Goal: Task Accomplishment & Management: Complete application form

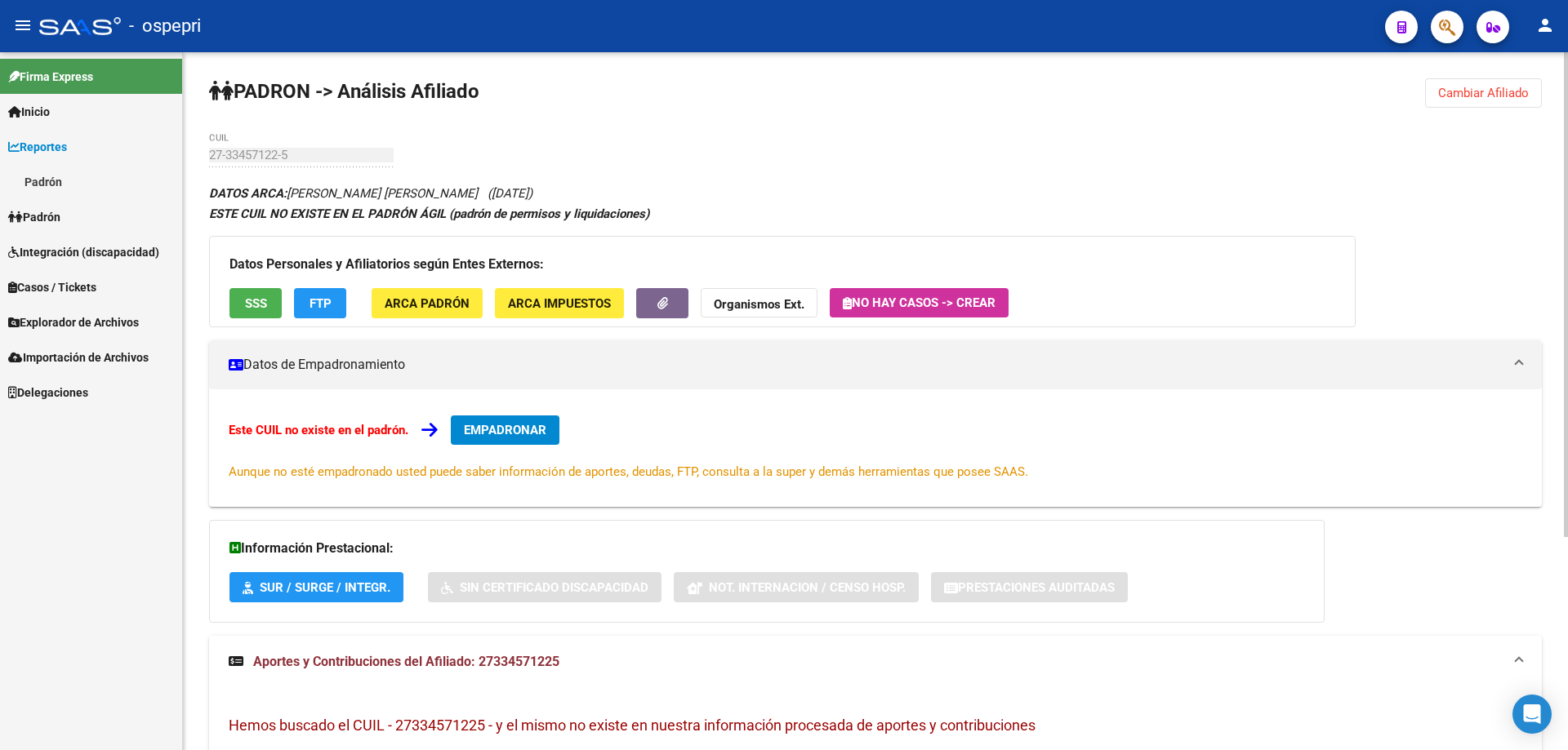
drag, startPoint x: 1507, startPoint y: 93, endPoint x: 1489, endPoint y: 94, distance: 18.0
click at [1506, 93] on span "Cambiar Afiliado" at bounding box center [1482, 93] width 91 height 15
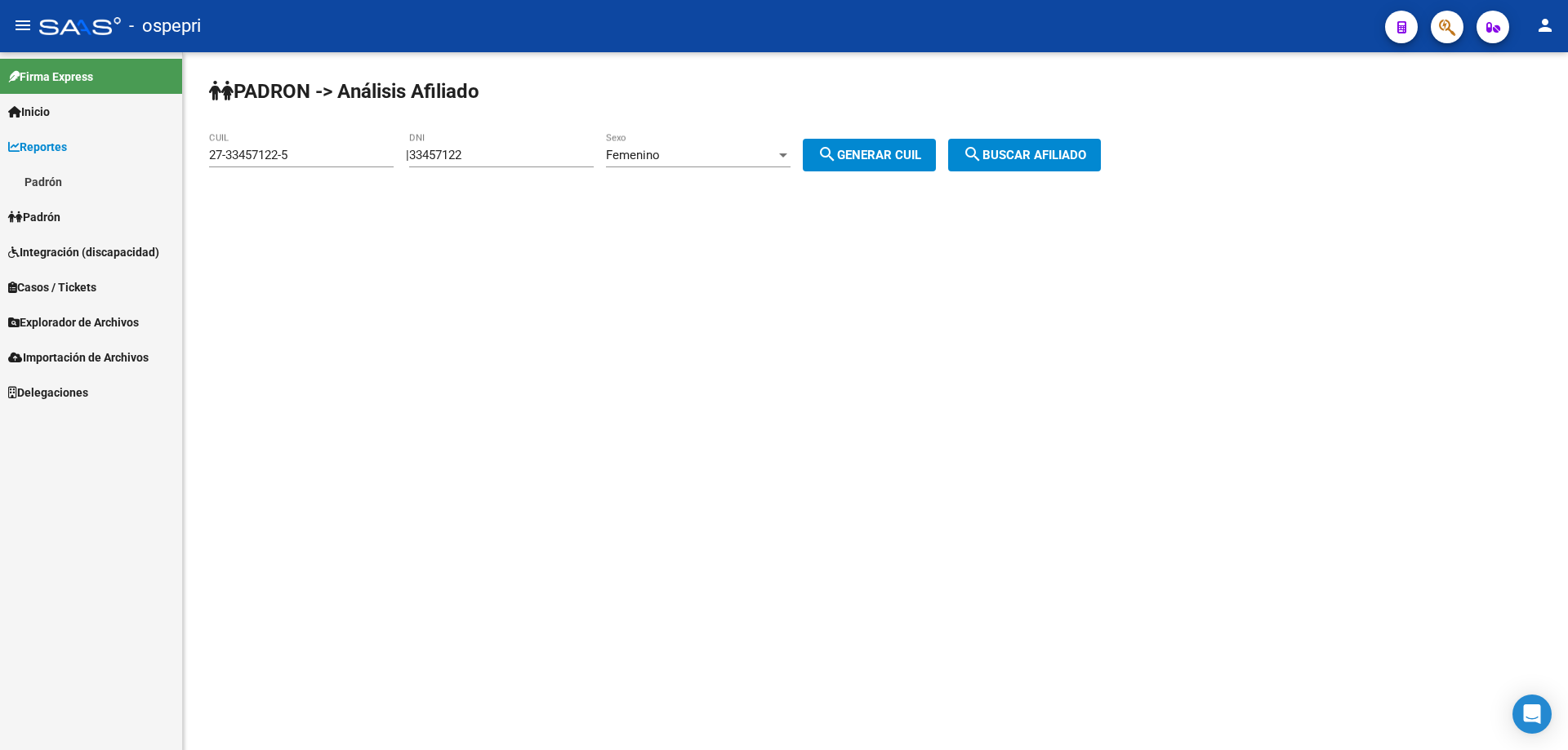
click at [454, 156] on input "33457122" at bounding box center [501, 154] width 184 height 15
paste input "27323253"
type input "27323253"
click at [763, 160] on div "Femenino" at bounding box center [690, 154] width 169 height 15
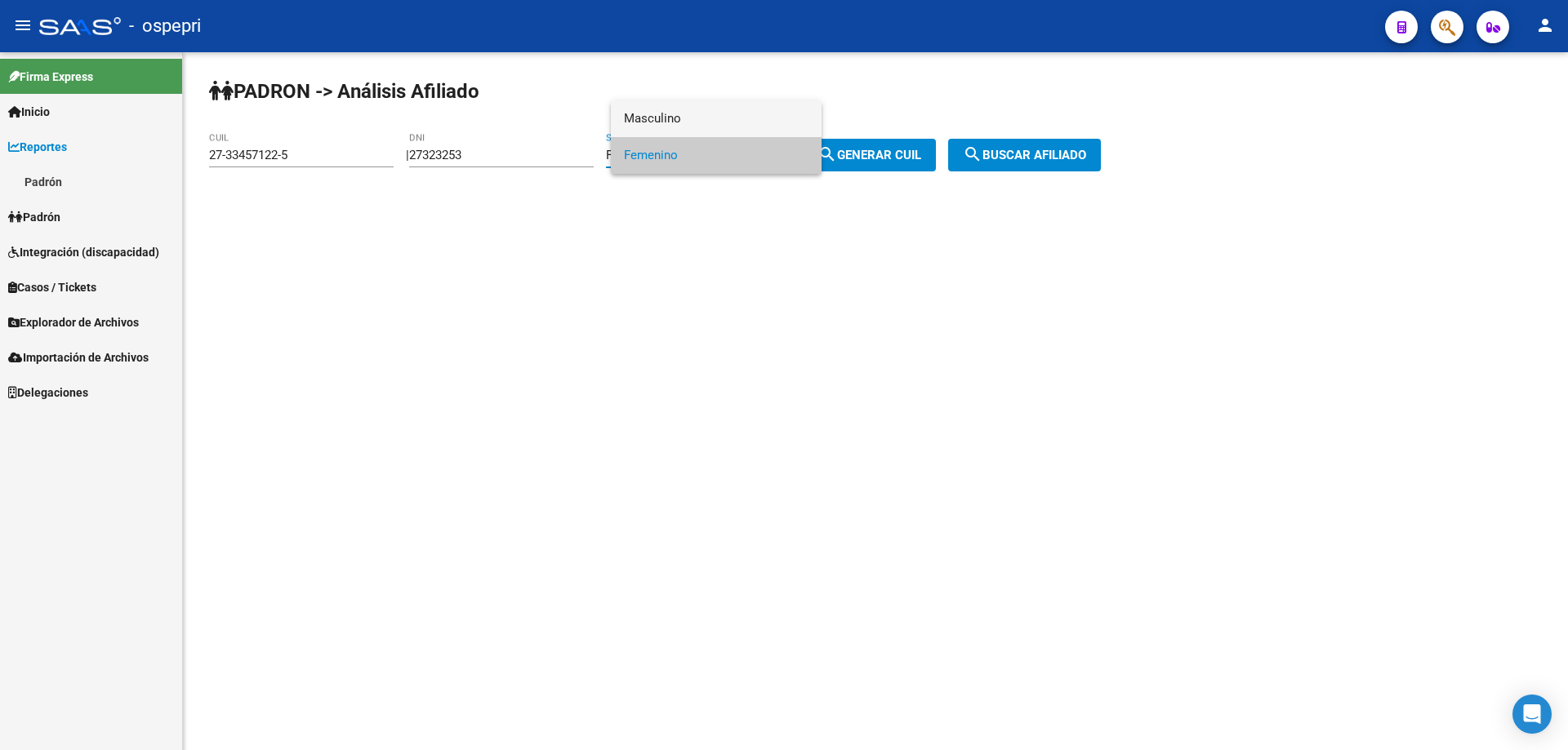
click at [744, 125] on span "Masculino" at bounding box center [715, 119] width 184 height 37
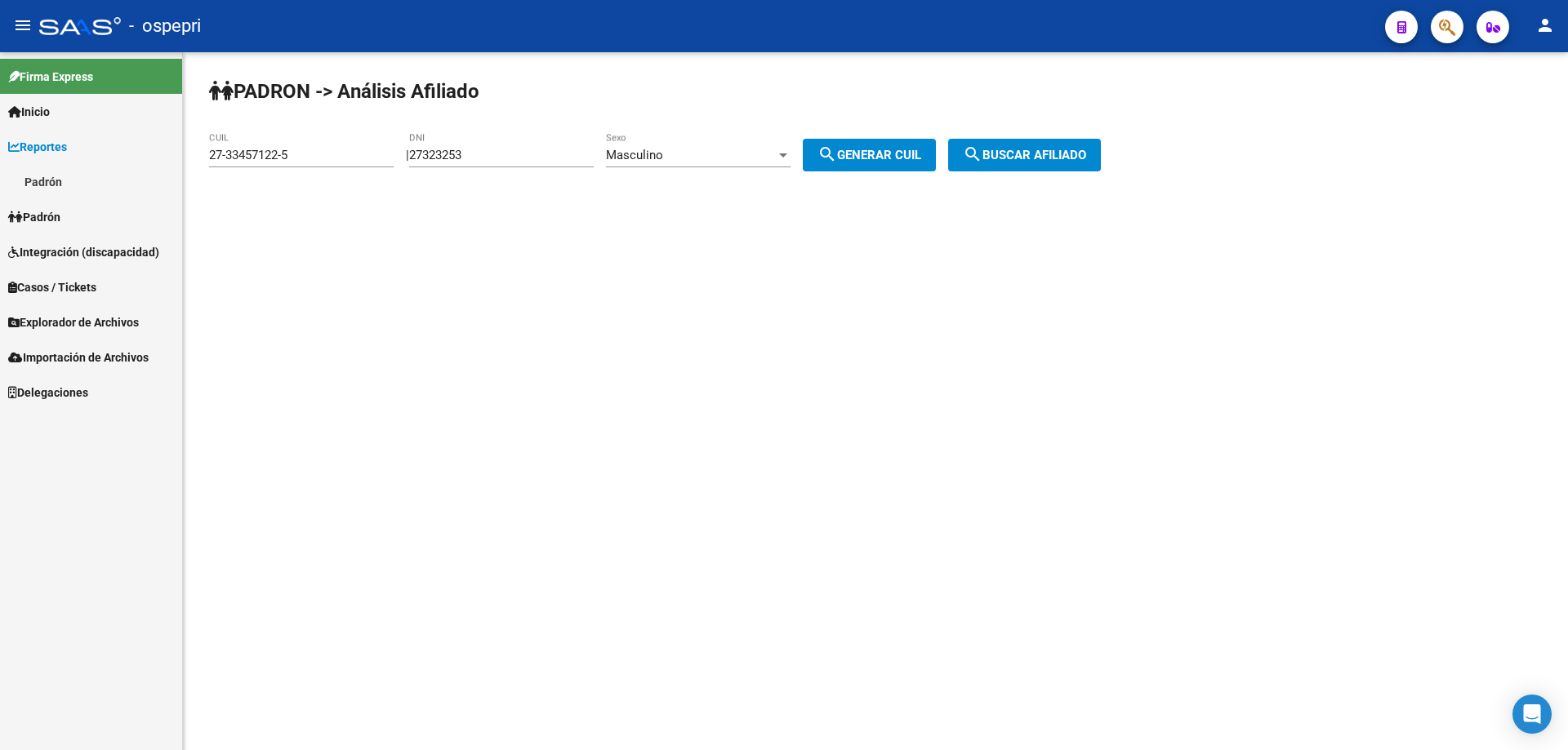
click at [895, 171] on div "PADRON -> Análisis Afiliado 27-33457122-5 CUIL | 27323253 DNI Masculino Sexo se…" at bounding box center [876, 137] width 1385 height 171
click at [921, 154] on span "search Generar CUIL" at bounding box center [869, 154] width 104 height 15
type input "20-27323253-3"
click at [1002, 151] on span "search Buscar afiliado" at bounding box center [1024, 154] width 124 height 15
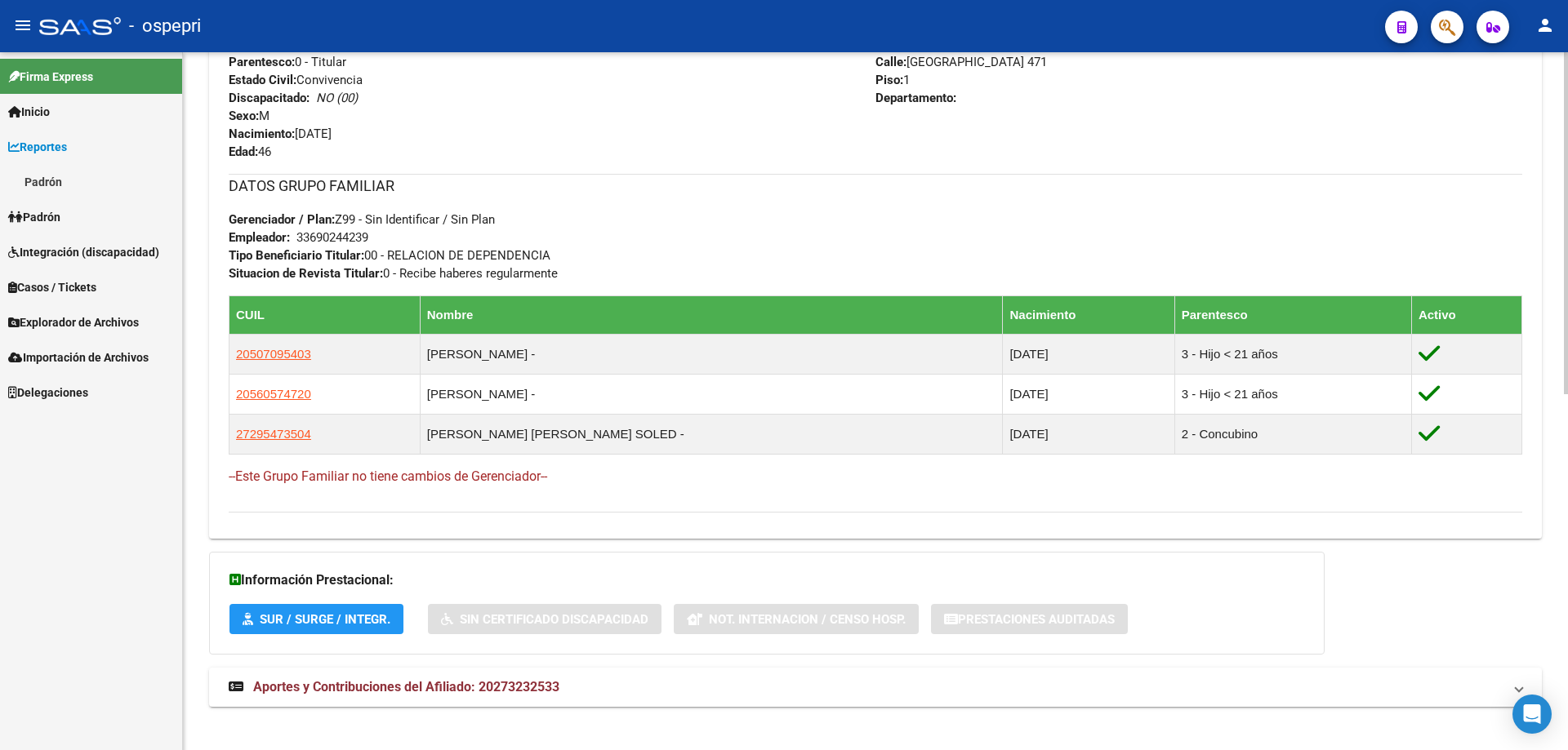
scroll to position [725, 0]
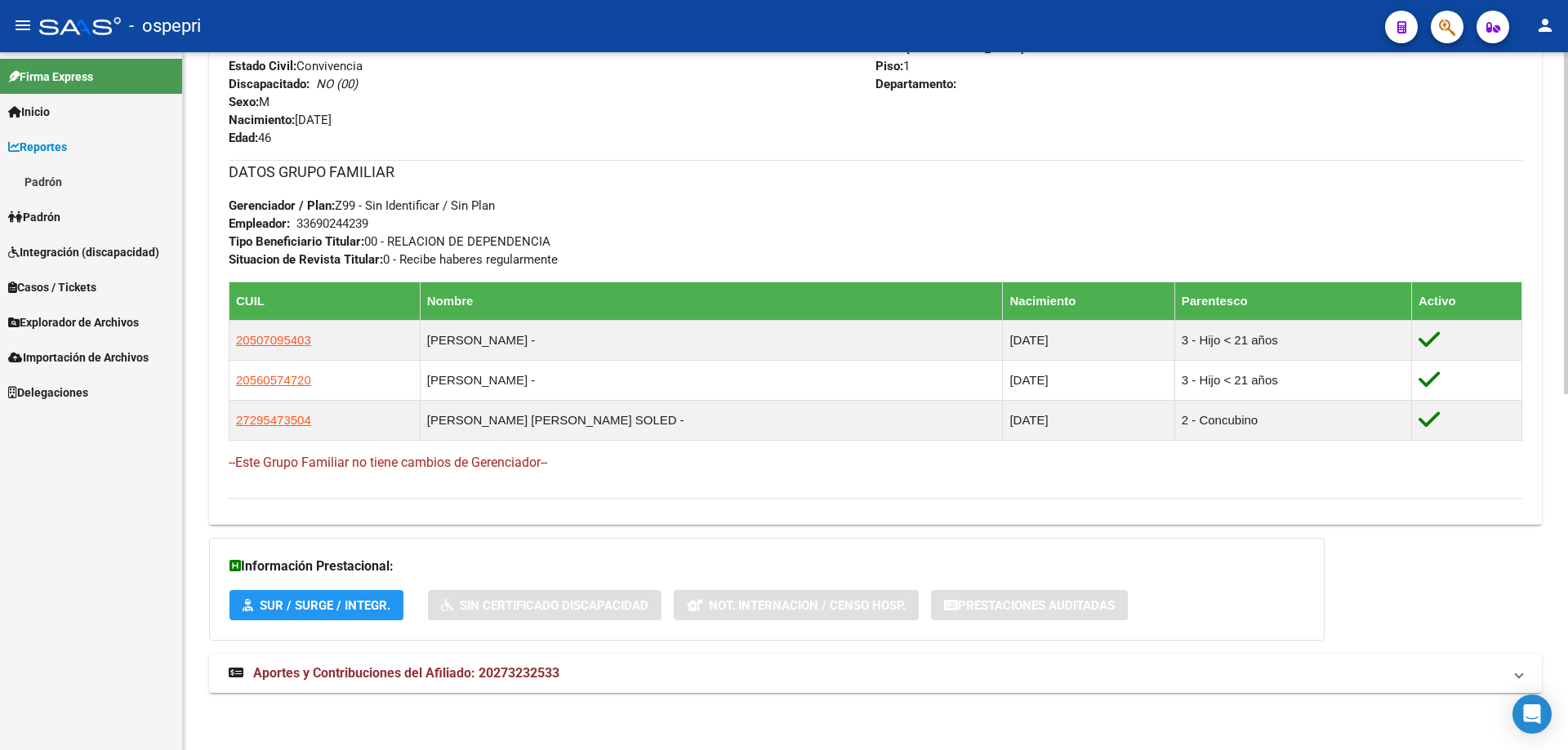
click at [517, 672] on span "Aportes y Contribuciones del Afiliado: 20273232533" at bounding box center [405, 673] width 306 height 16
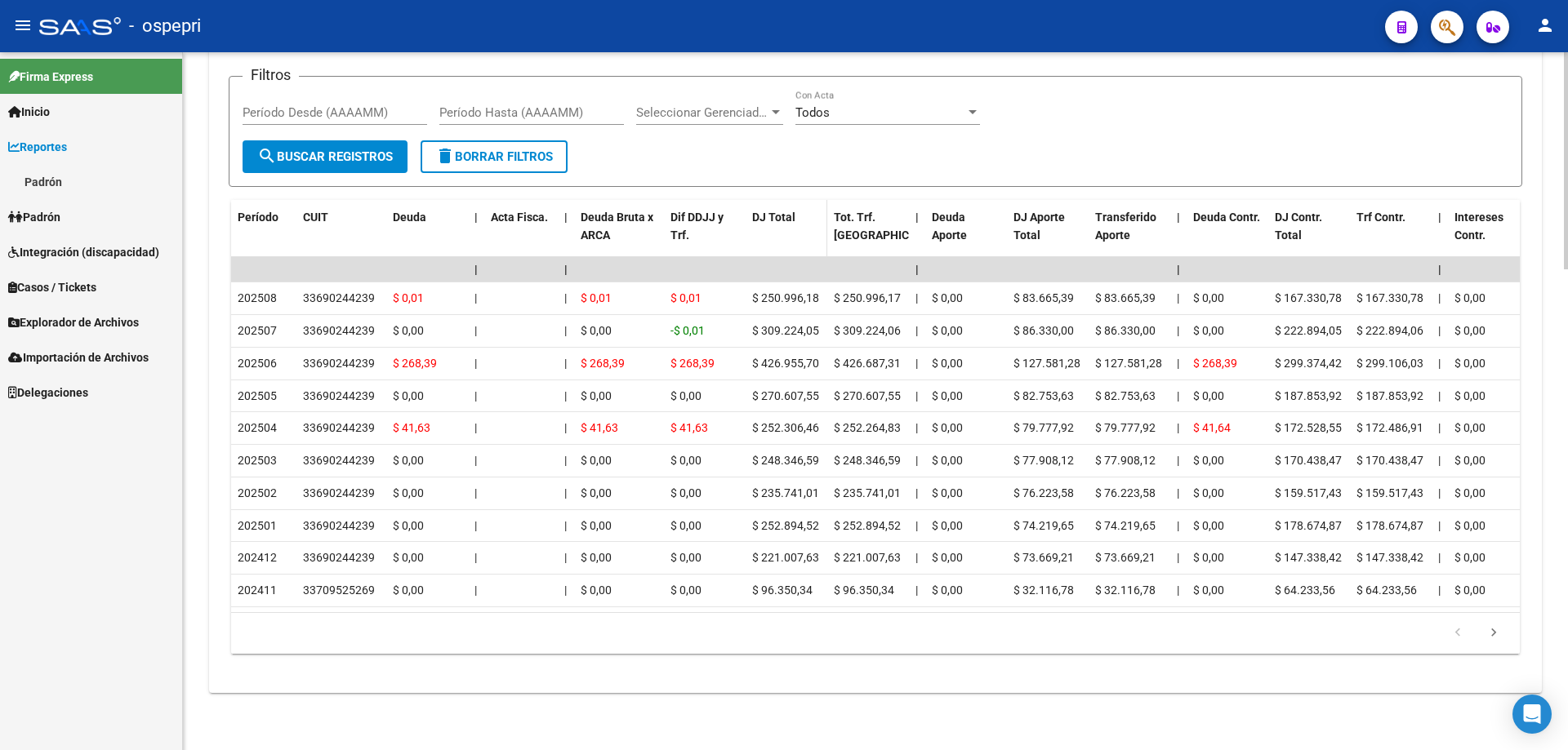
scroll to position [1108, 0]
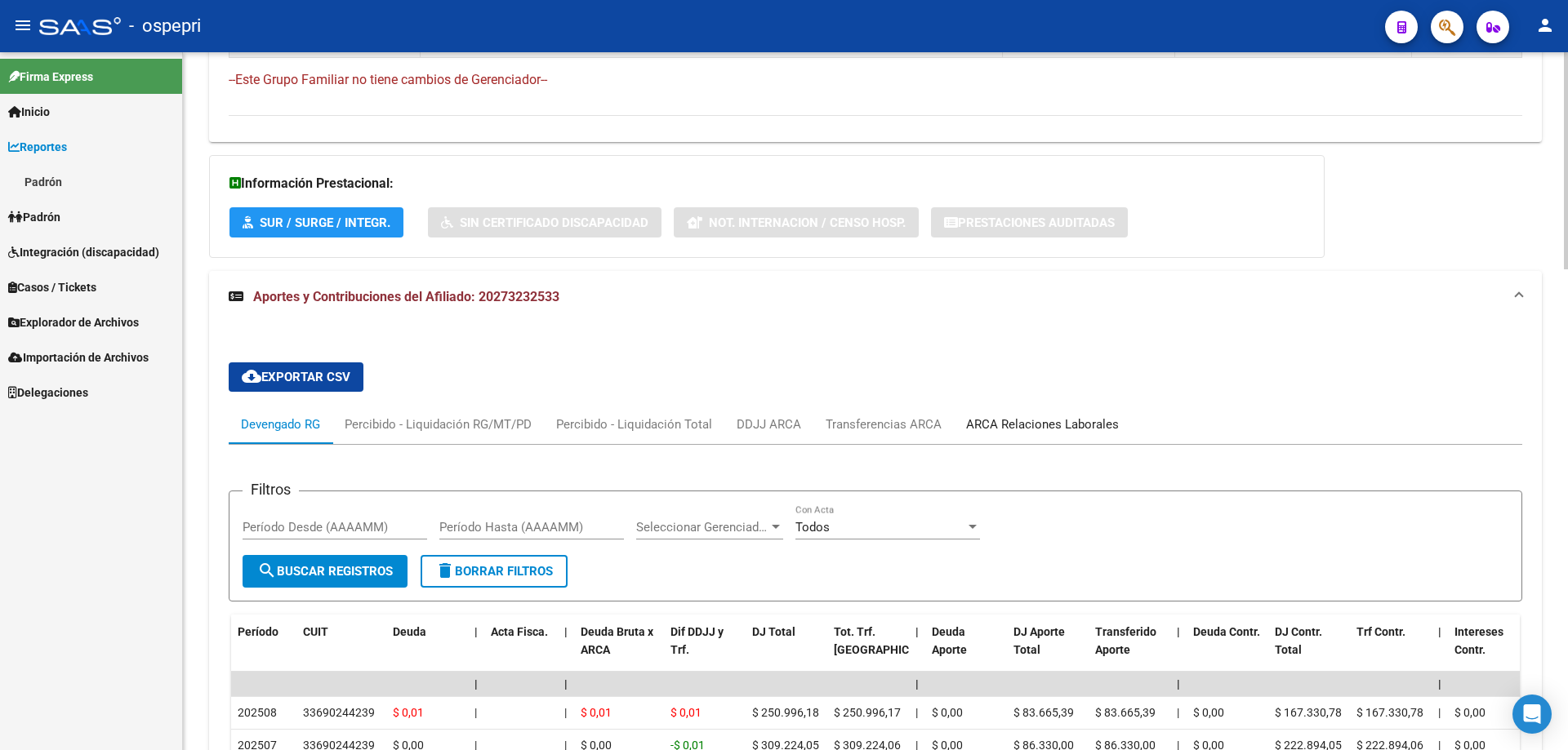
click at [1038, 423] on div "ARCA Relaciones Laborales" at bounding box center [1042, 424] width 152 height 18
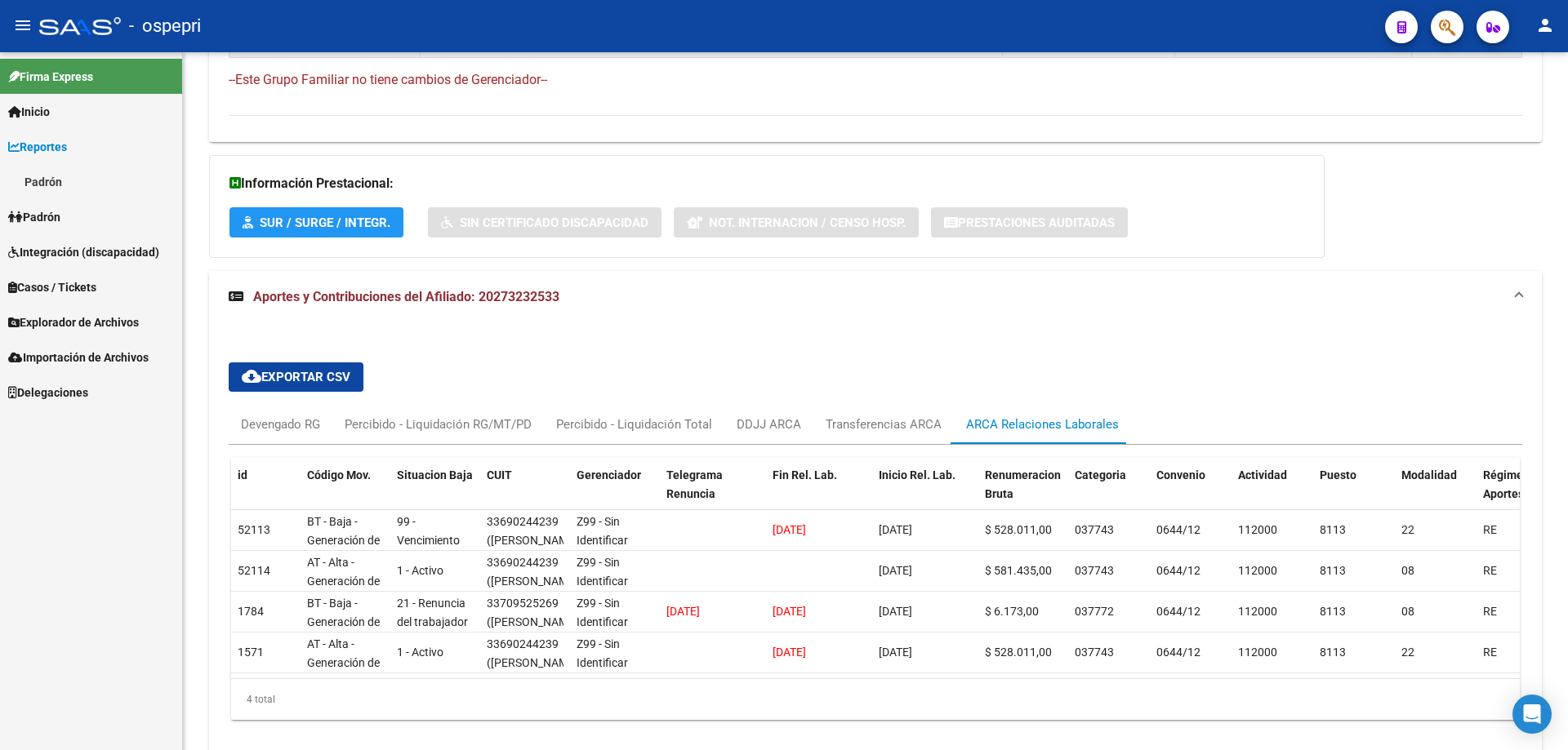
click at [39, 501] on div "Firma Express Inicio Calendario SSS Instructivos Contacto OS Reportes Padrón Tr…" at bounding box center [91, 400] width 182 height 698
click at [116, 610] on div "Firma Express Inicio Calendario SSS Instructivos Contacto OS Reportes Padrón Tr…" at bounding box center [91, 400] width 182 height 698
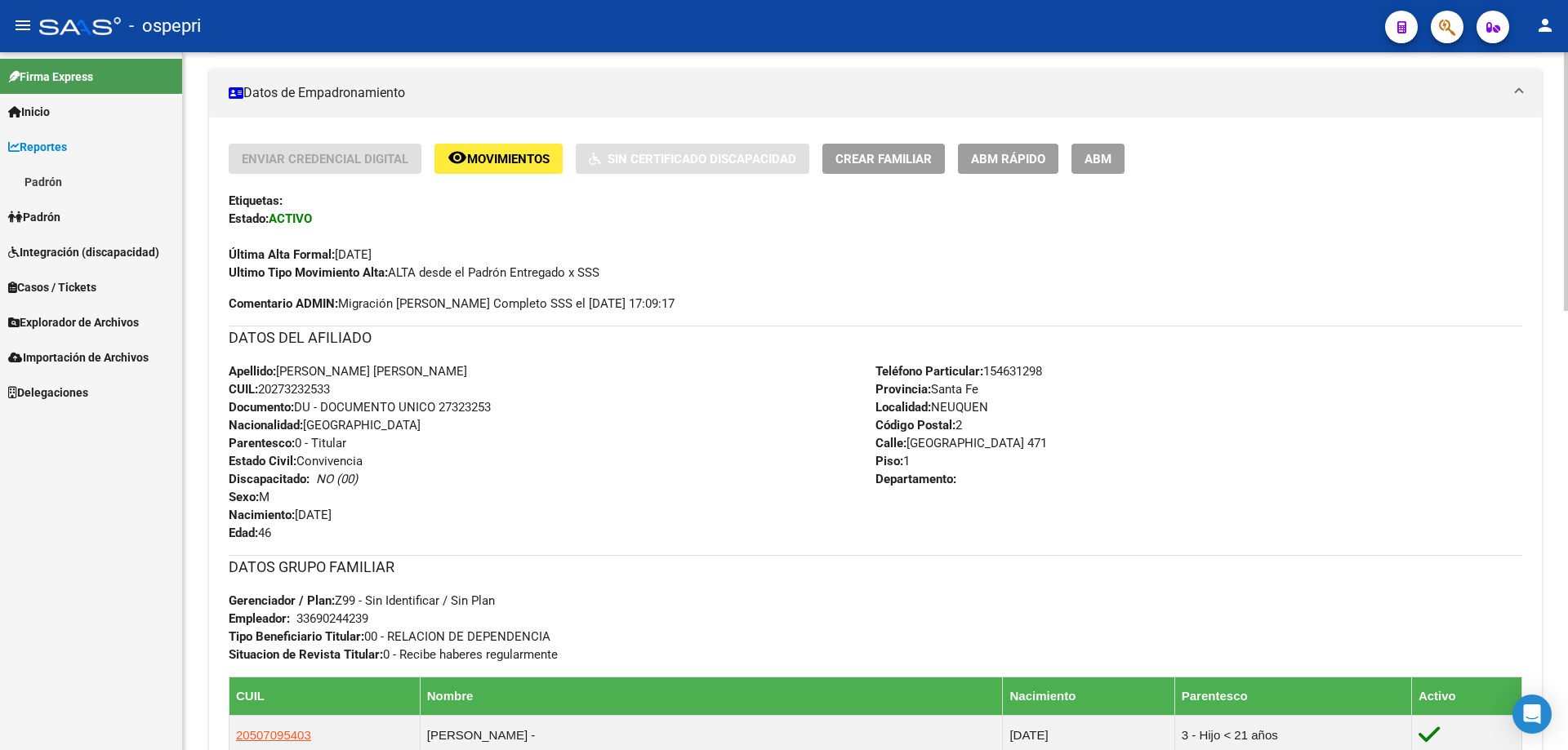
scroll to position [0, 0]
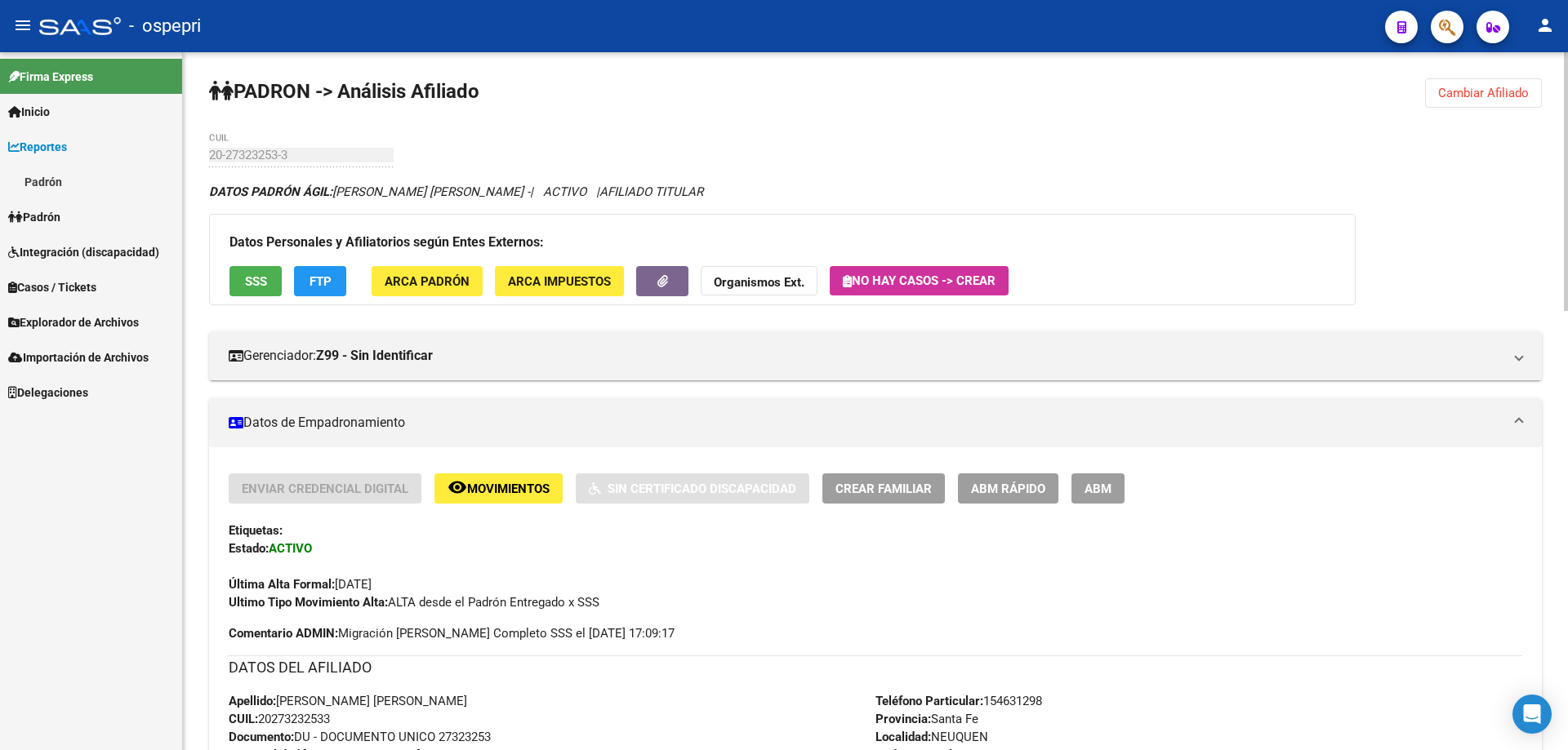
click at [1492, 92] on span "Cambiar Afiliado" at bounding box center [1482, 93] width 91 height 15
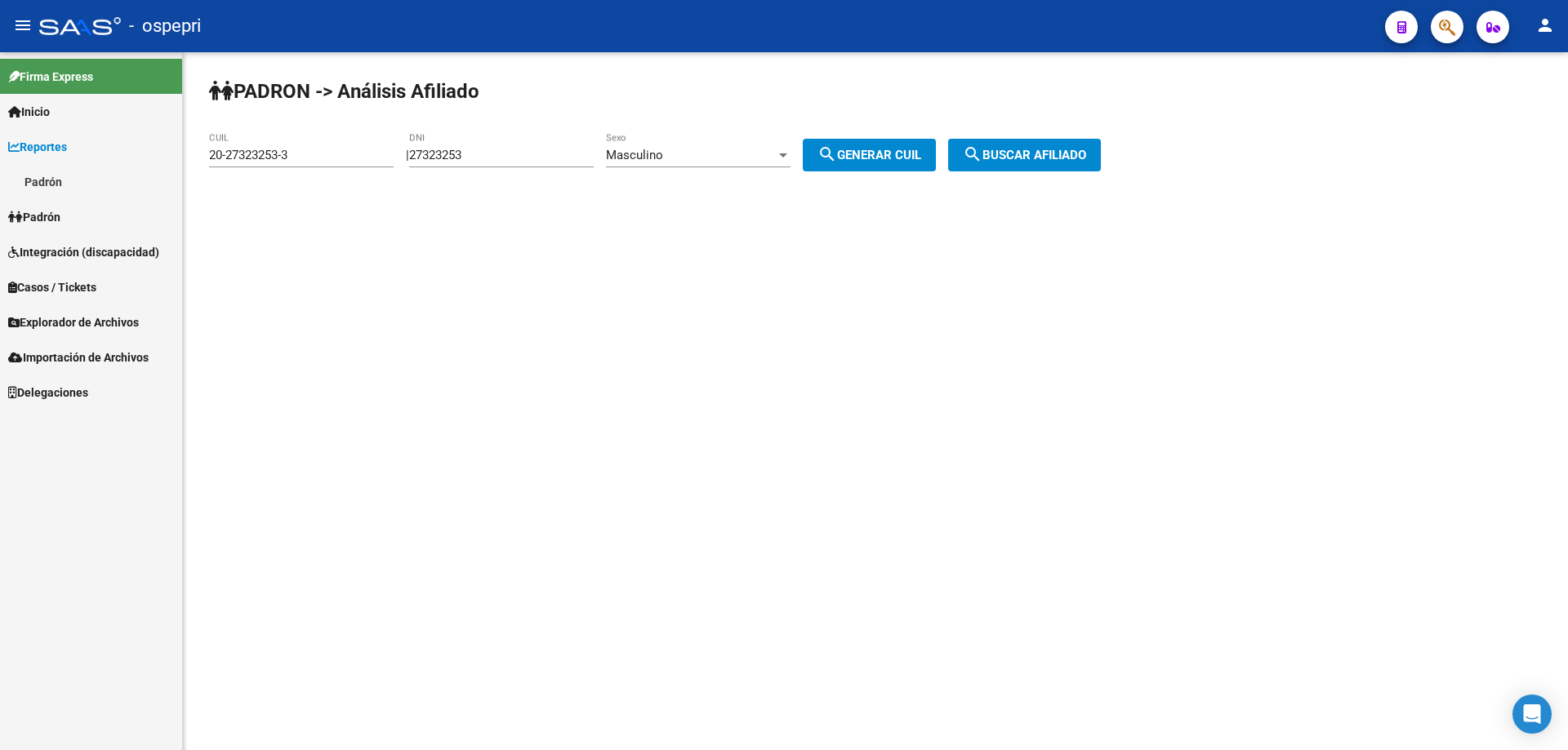
click at [459, 157] on input "27323253" at bounding box center [501, 154] width 184 height 15
paste input "379365"
type input "37936553"
click at [902, 151] on span "search Generar CUIL" at bounding box center [869, 154] width 104 height 15
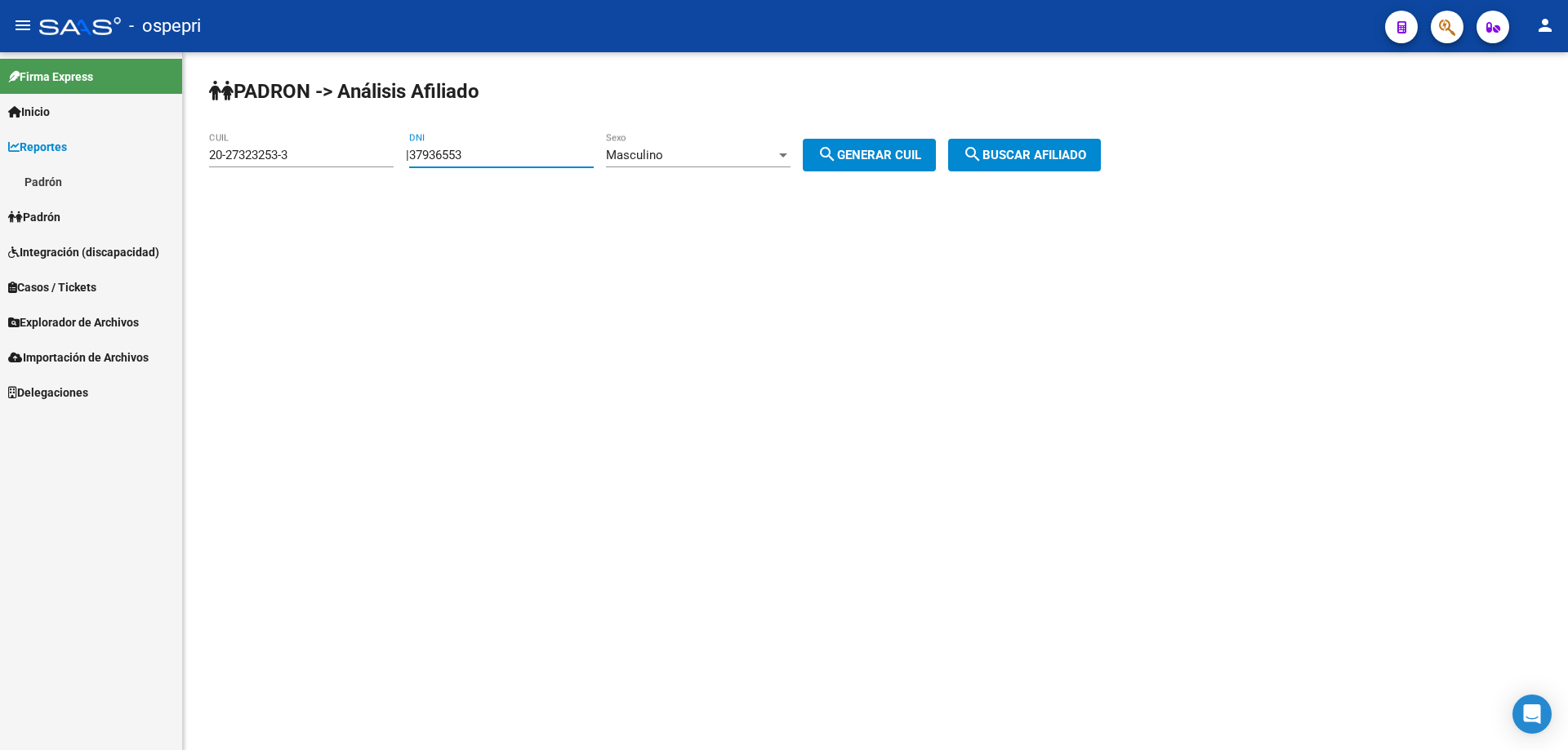
type input "20-37936553-2"
click at [1065, 149] on span "search Buscar afiliado" at bounding box center [1024, 154] width 124 height 15
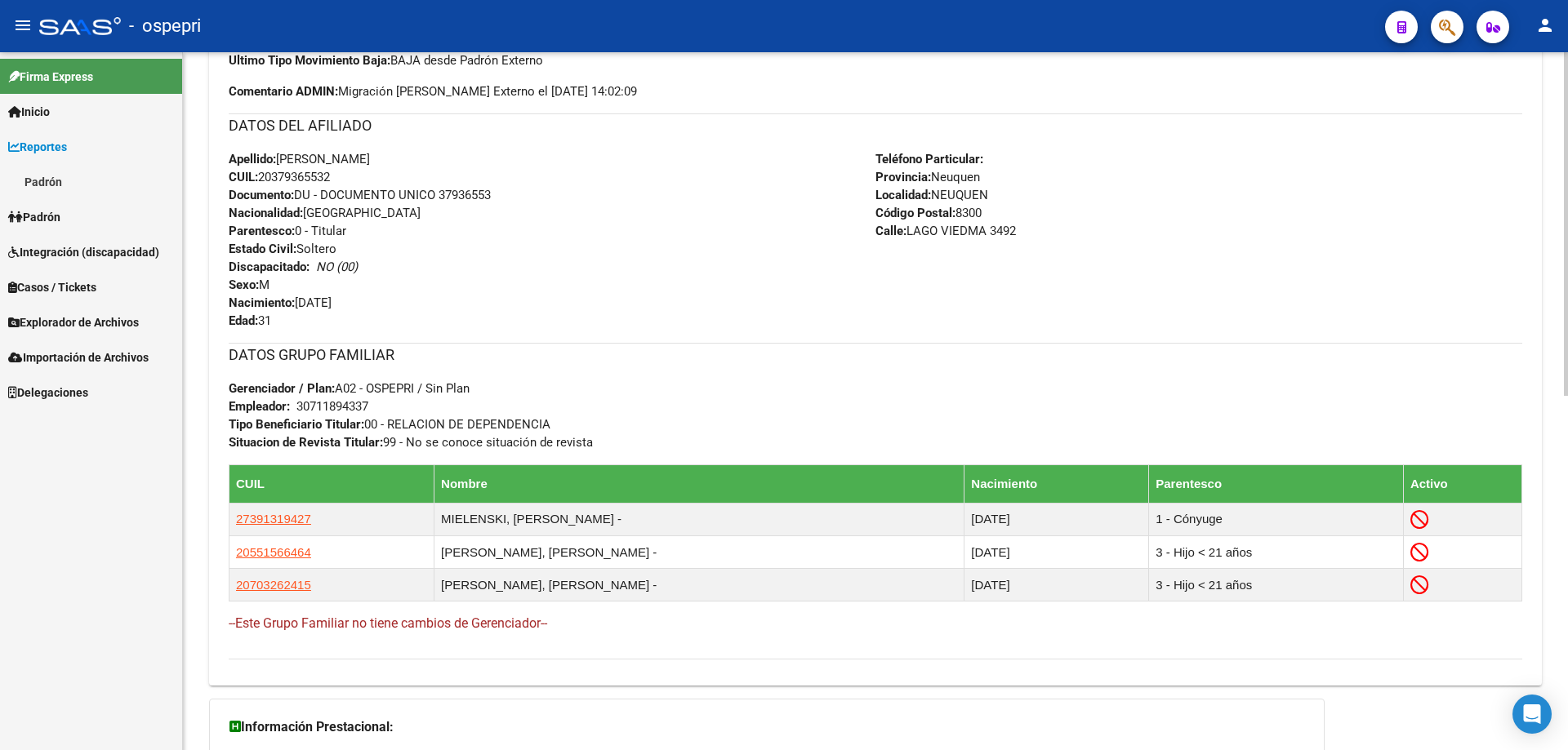
scroll to position [721, 0]
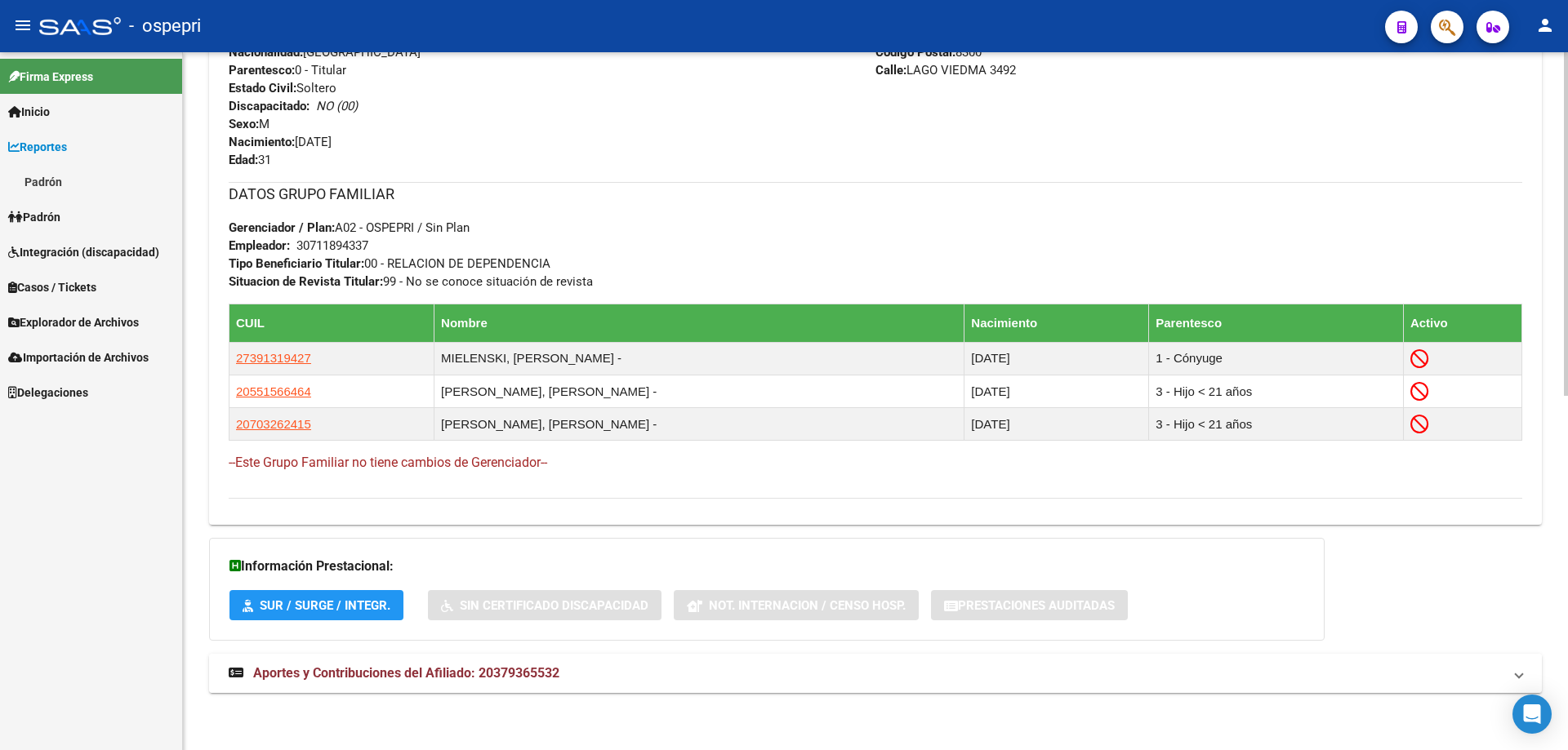
click at [542, 676] on span "Aportes y Contribuciones del Afiliado: 20379365532" at bounding box center [405, 673] width 306 height 16
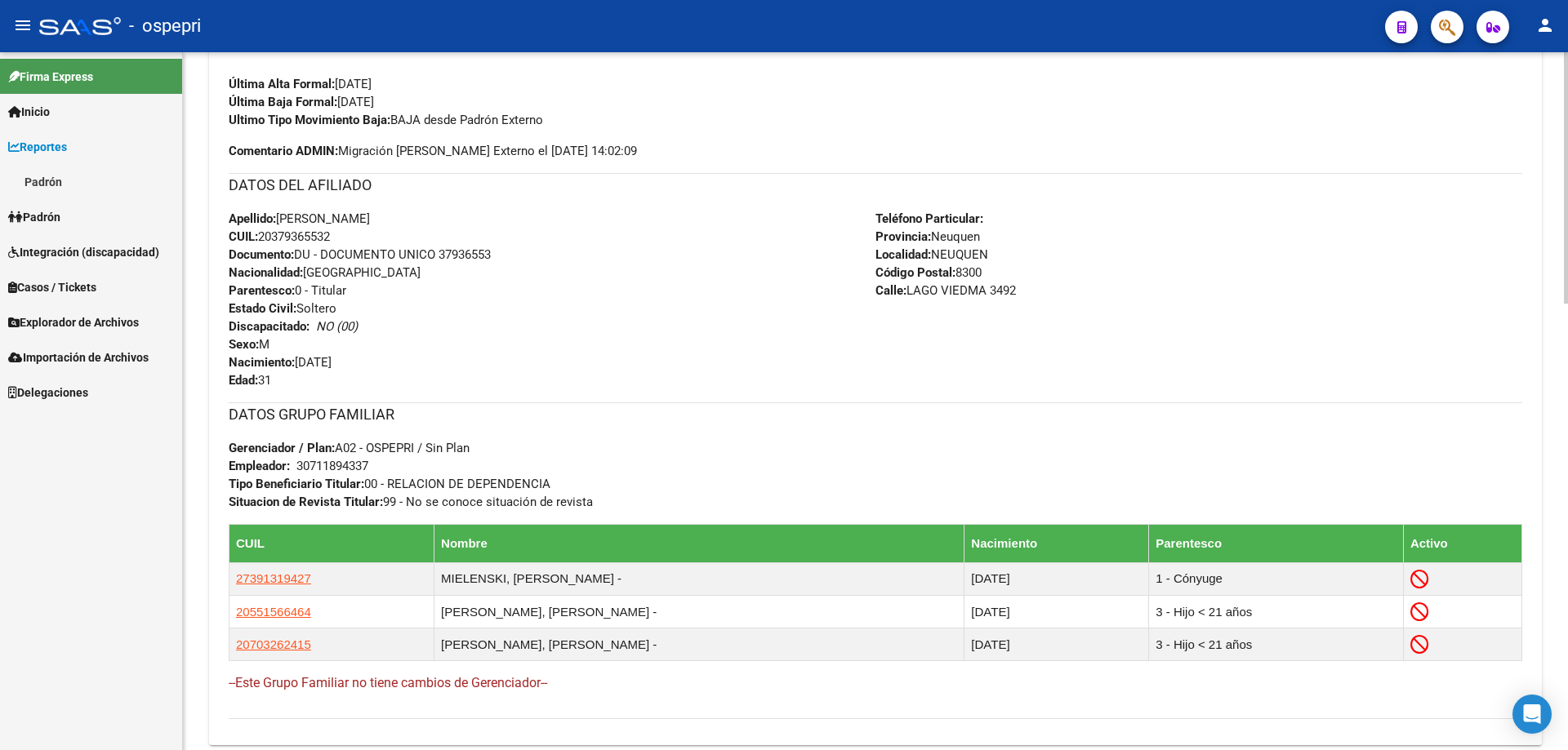
scroll to position [0, 0]
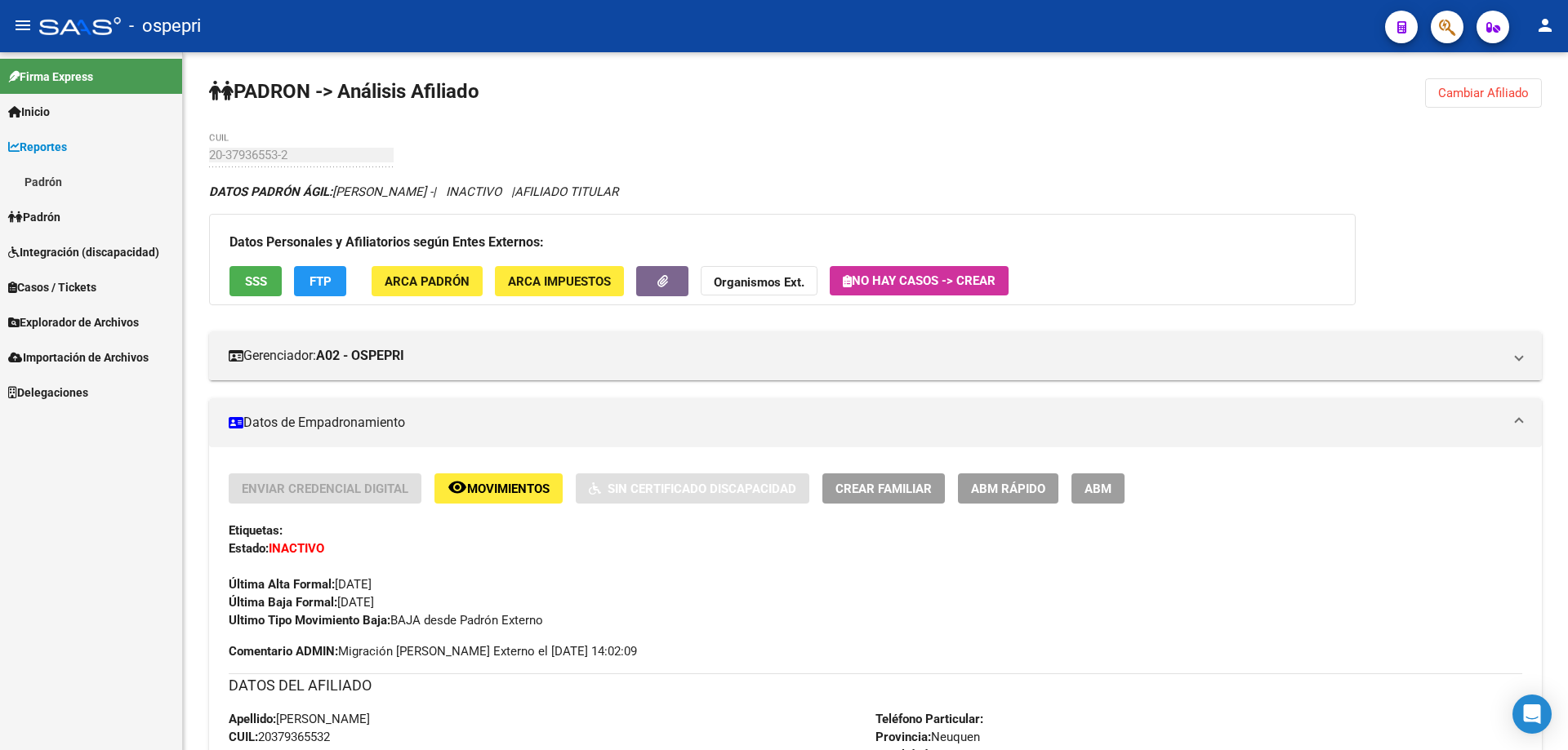
click at [89, 211] on link "Padrón" at bounding box center [91, 216] width 182 height 35
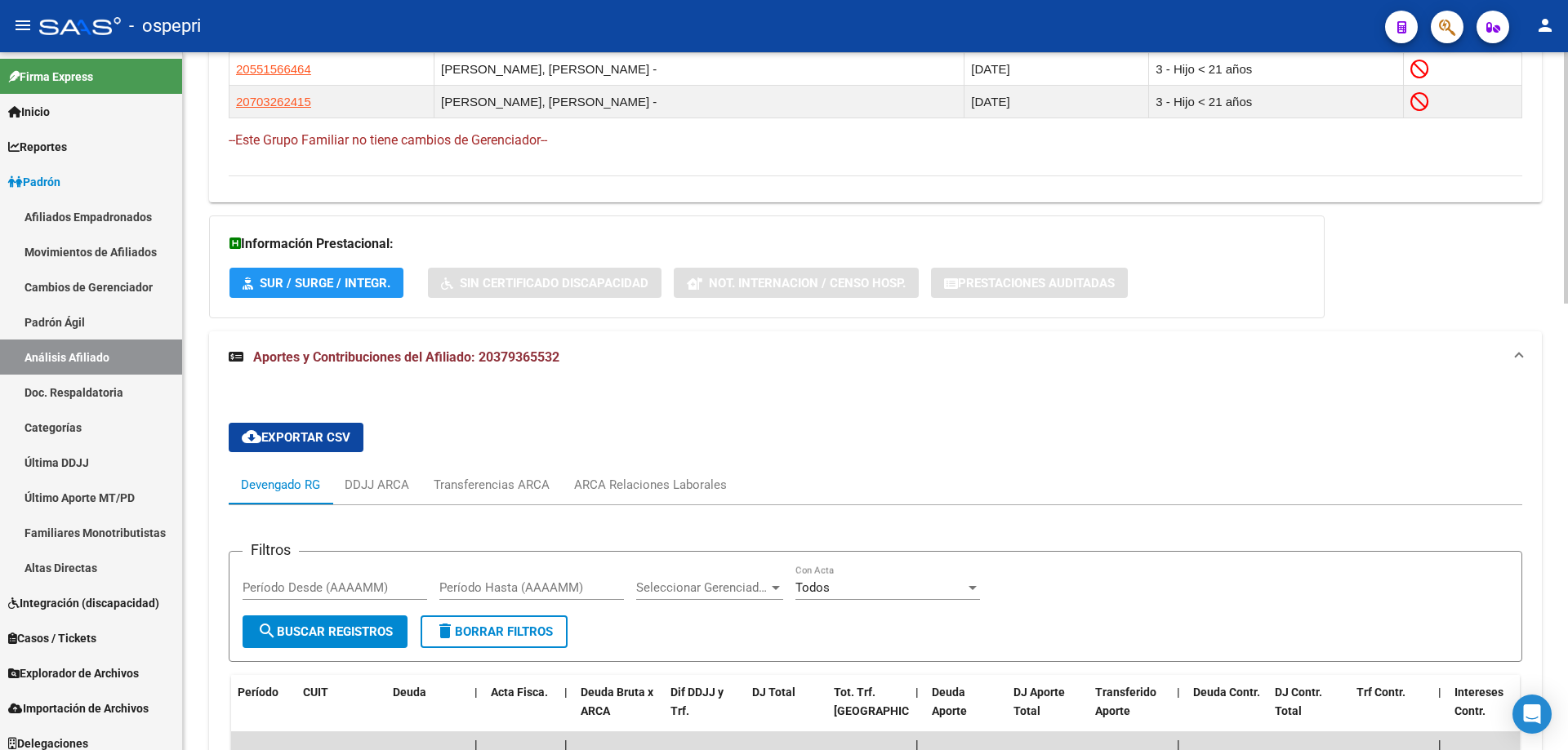
scroll to position [1240, 0]
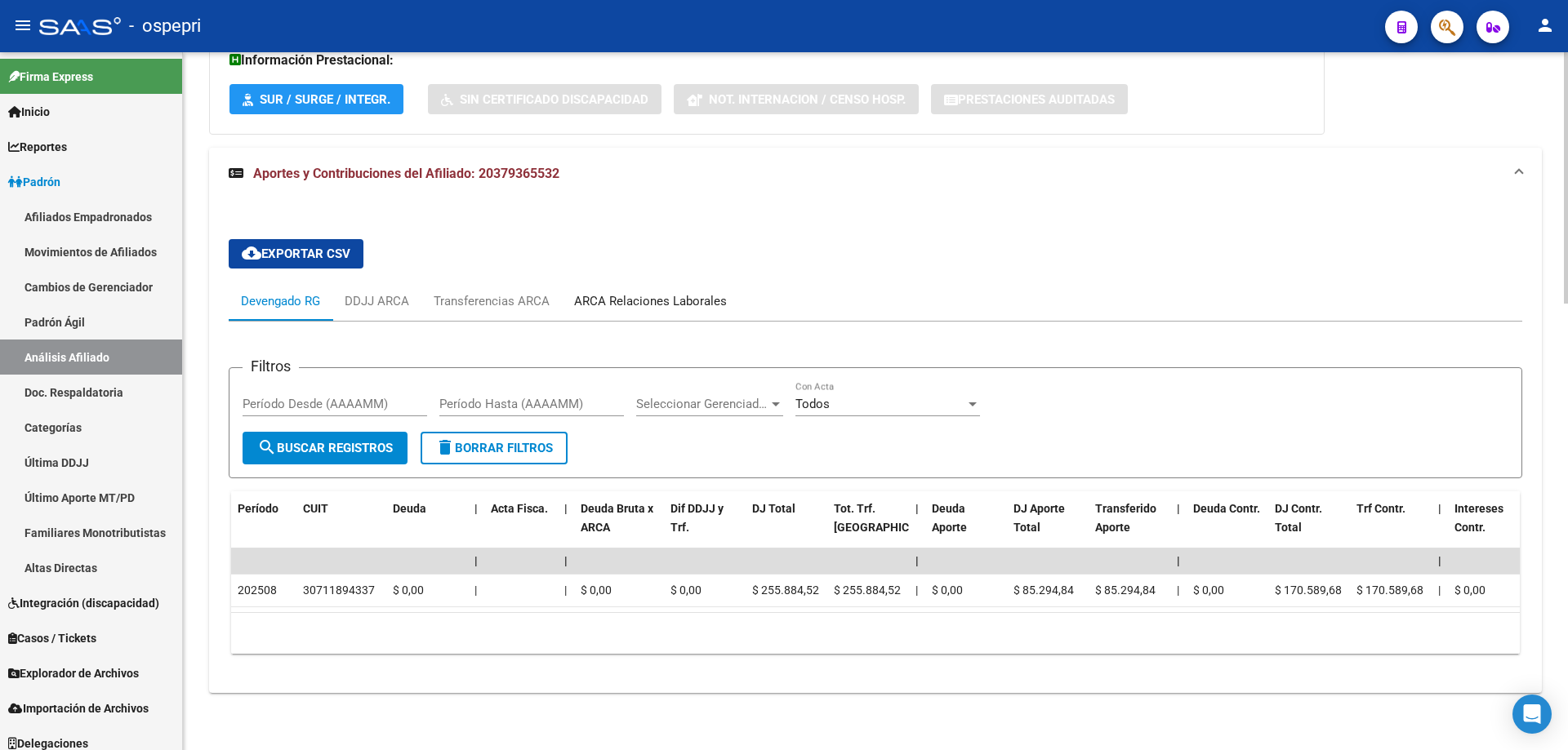
click at [679, 292] on div "ARCA Relaciones Laborales" at bounding box center [650, 301] width 152 height 18
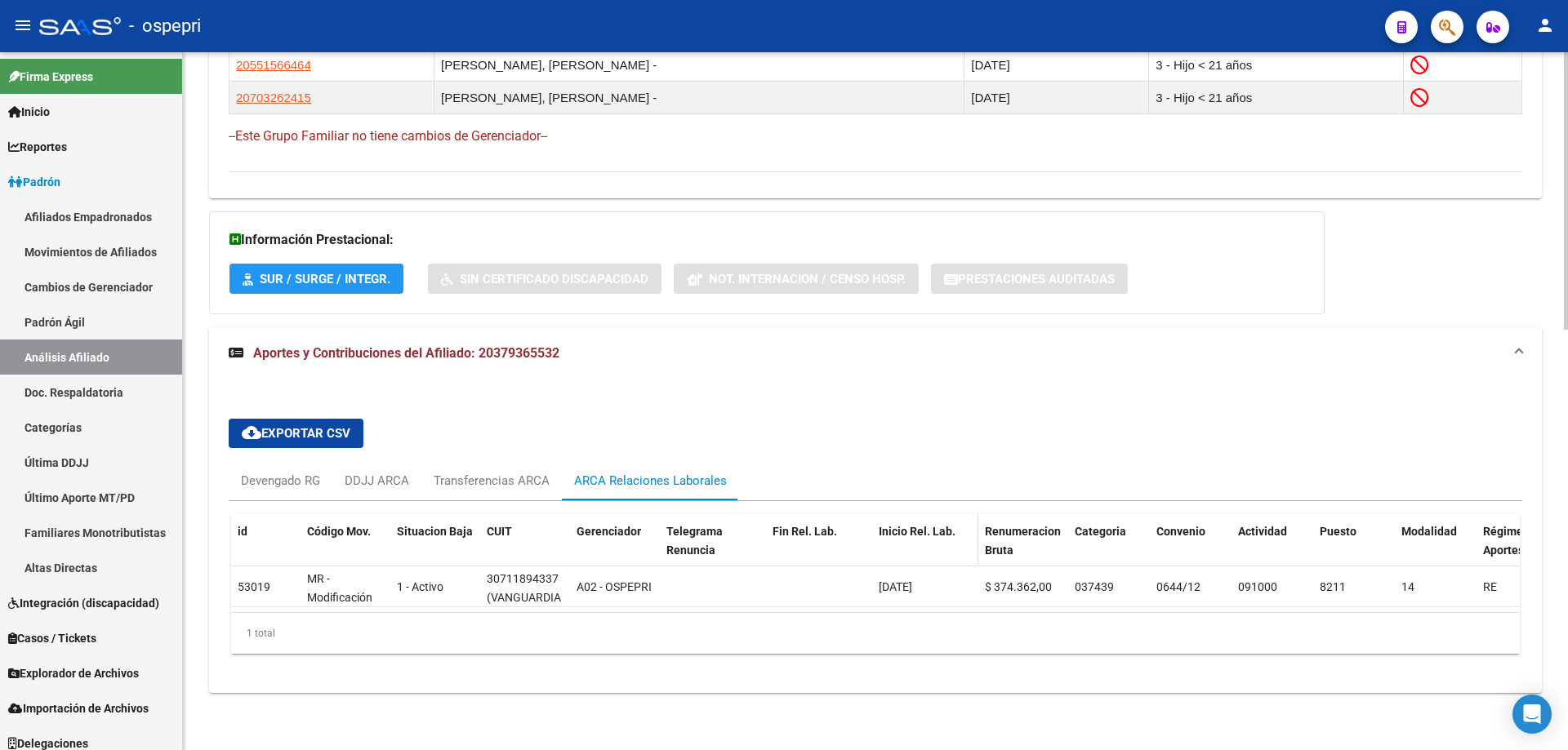
scroll to position [0, 0]
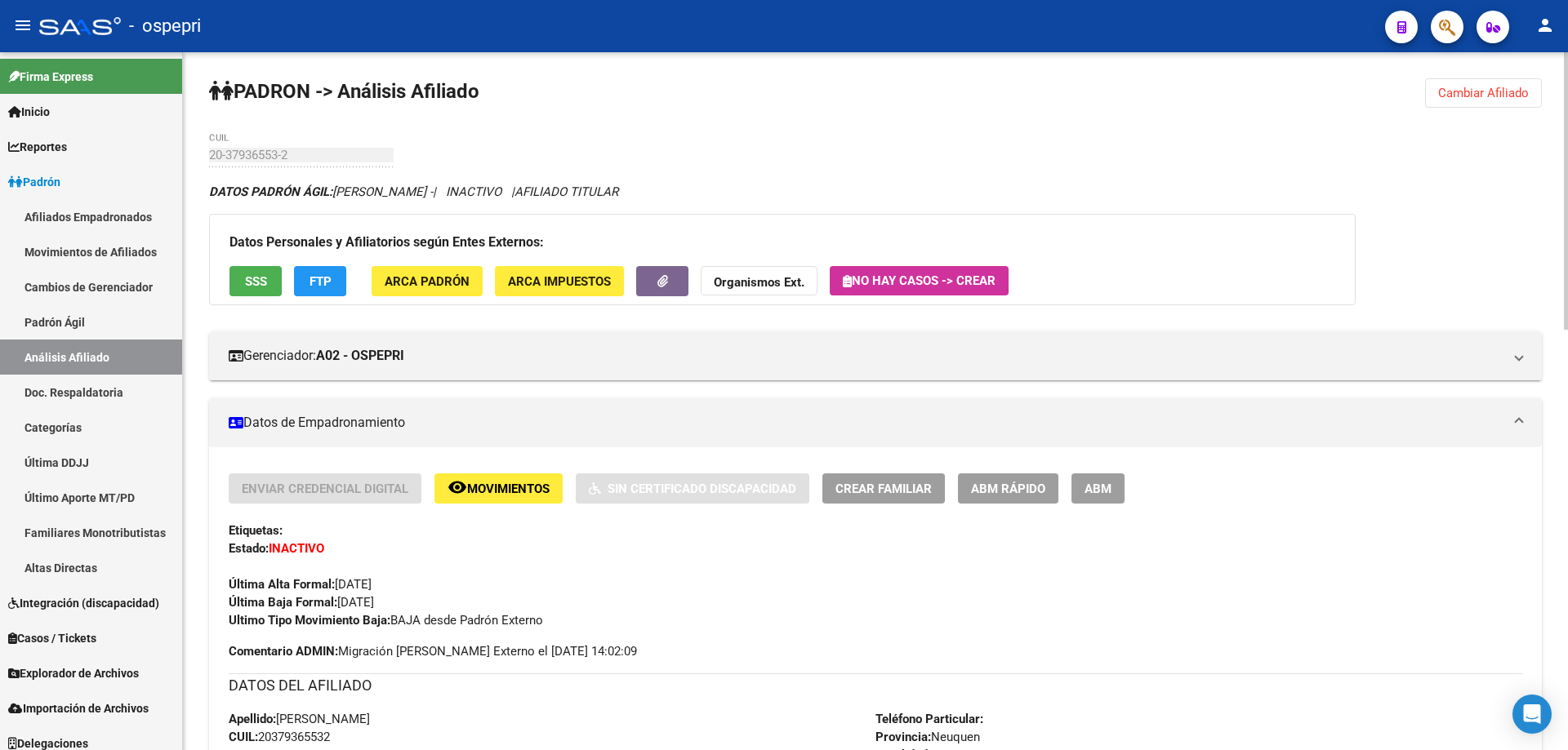
click at [1490, 97] on span "Cambiar Afiliado" at bounding box center [1482, 93] width 91 height 15
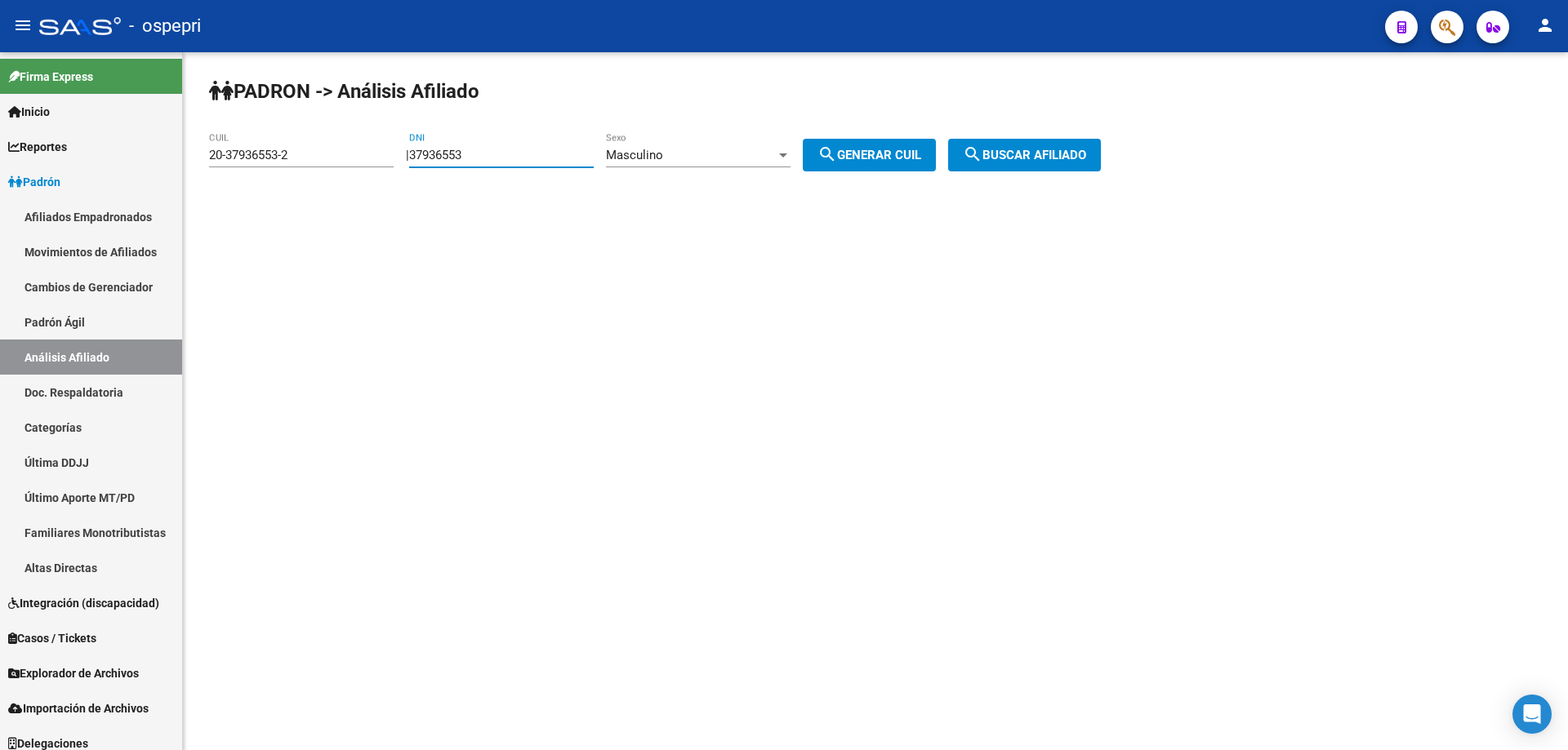
click at [468, 153] on input "37936553" at bounding box center [501, 154] width 184 height 15
paste input "27190471"
type input "27190471"
click at [694, 159] on div "Masculino" at bounding box center [690, 154] width 169 height 15
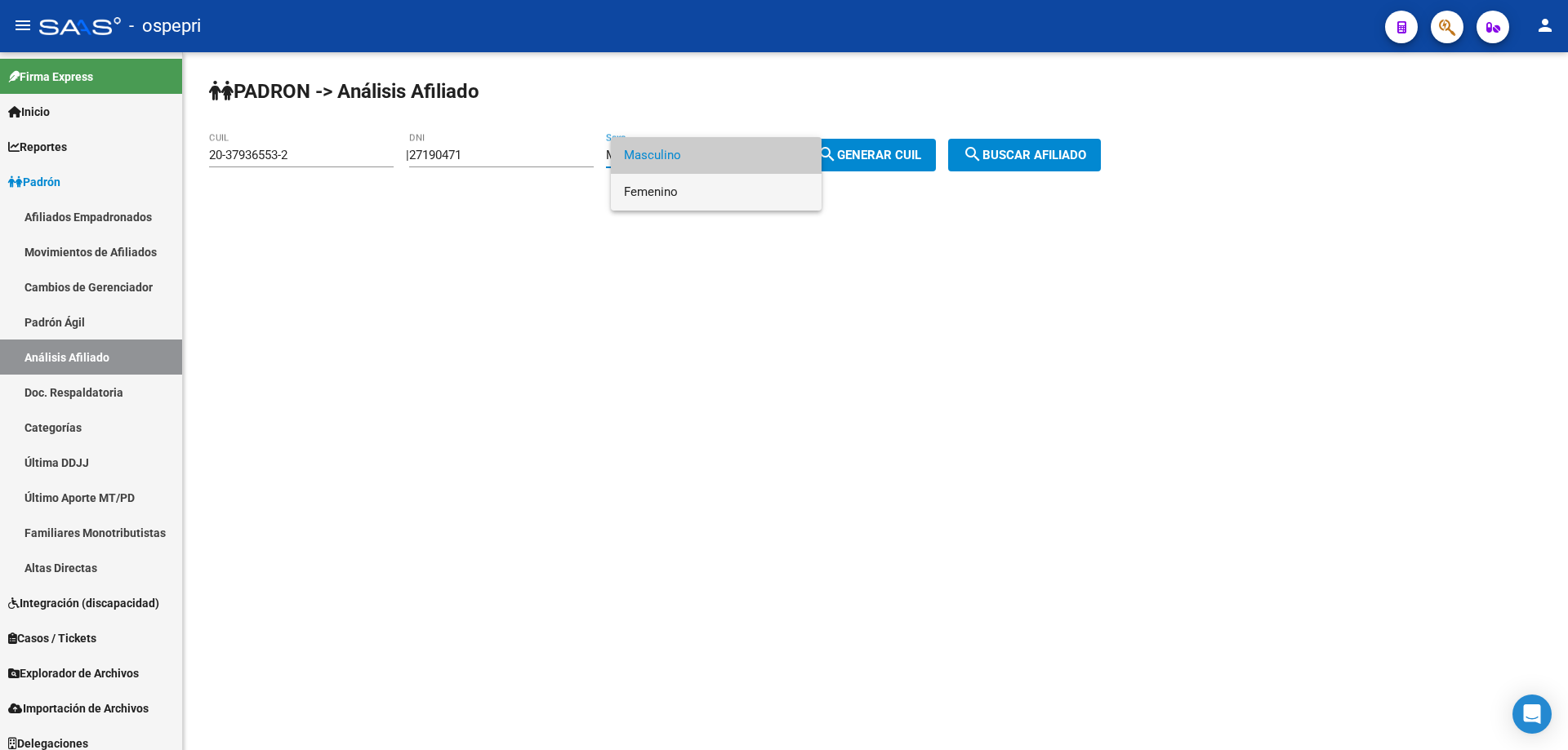
click at [683, 195] on span "Femenino" at bounding box center [715, 192] width 184 height 37
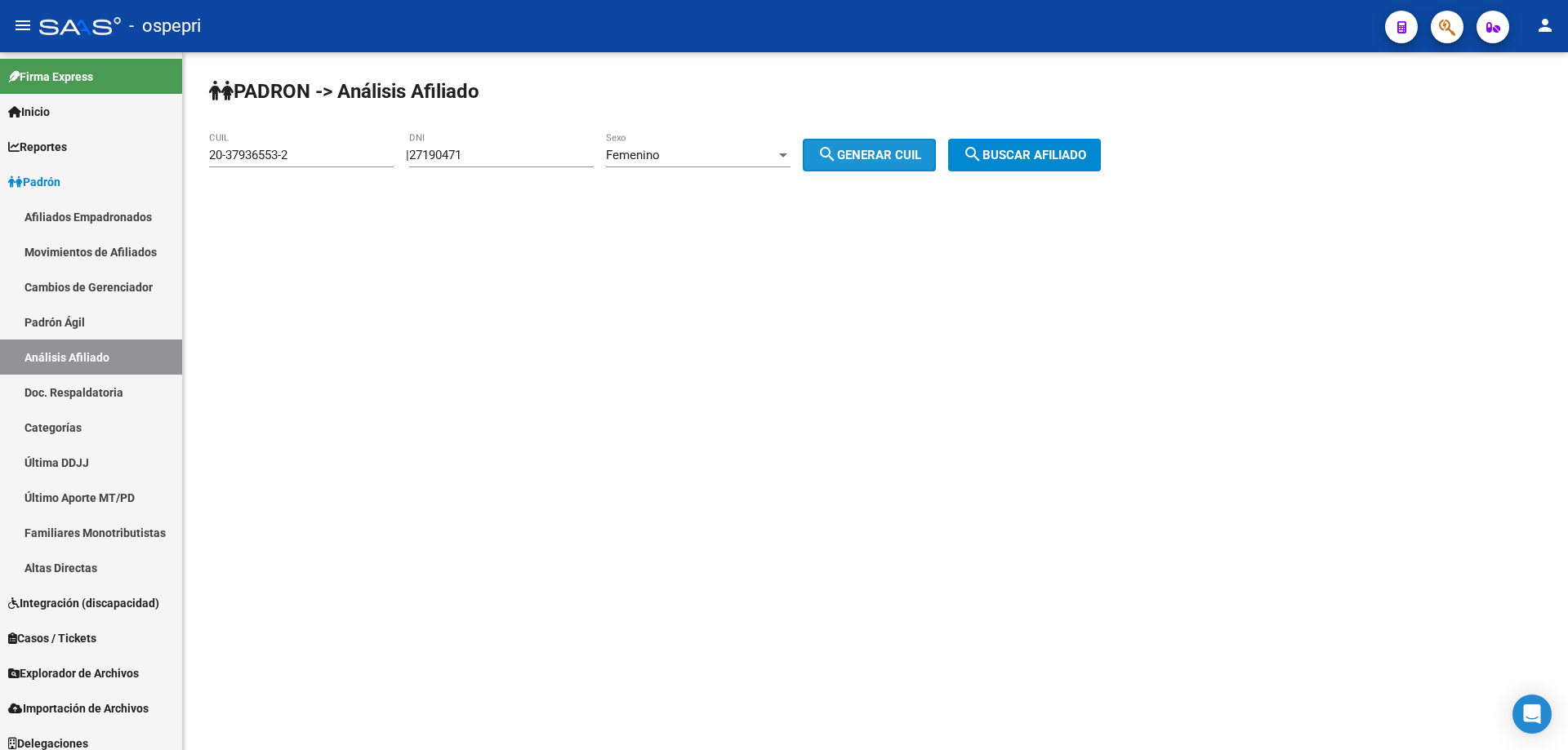
click at [871, 155] on span "search Generar CUIL" at bounding box center [869, 154] width 104 height 15
type input "27-27190471-7"
click at [1020, 152] on span "search Buscar afiliado" at bounding box center [1024, 154] width 124 height 15
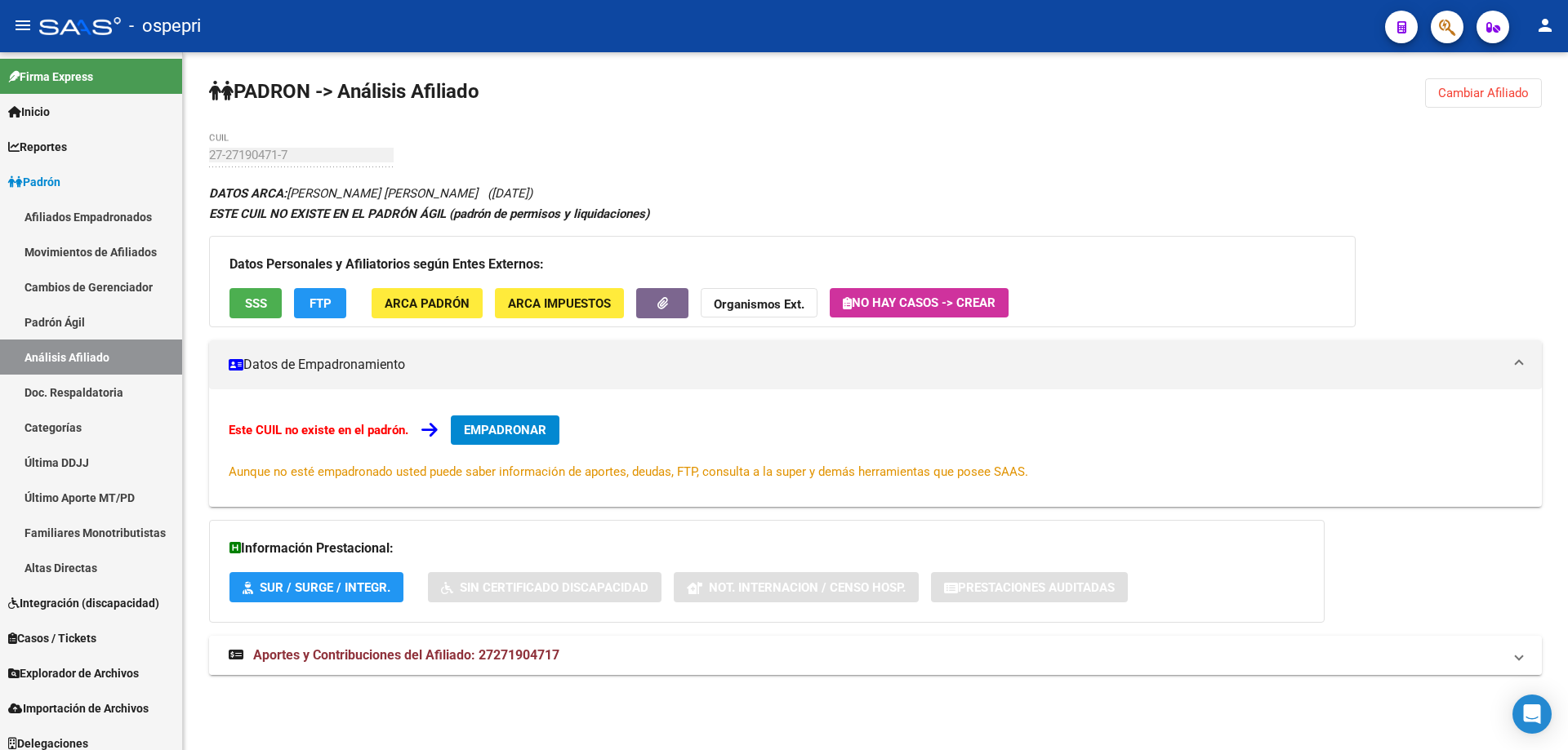
click at [497, 654] on span "Aportes y Contribuciones del Afiliado: 27271904717" at bounding box center [405, 655] width 306 height 16
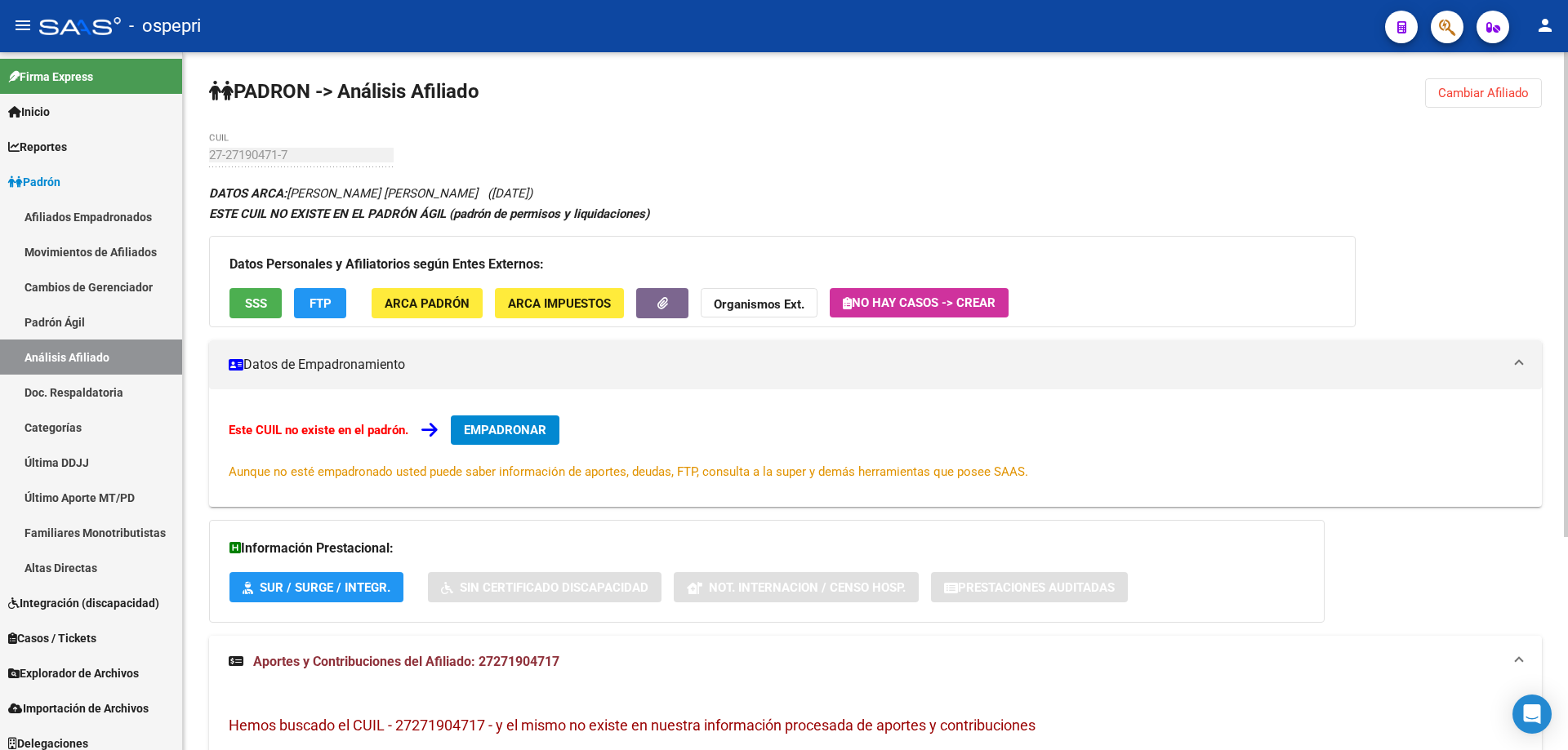
click at [1461, 95] on span "Cambiar Afiliado" at bounding box center [1482, 93] width 91 height 15
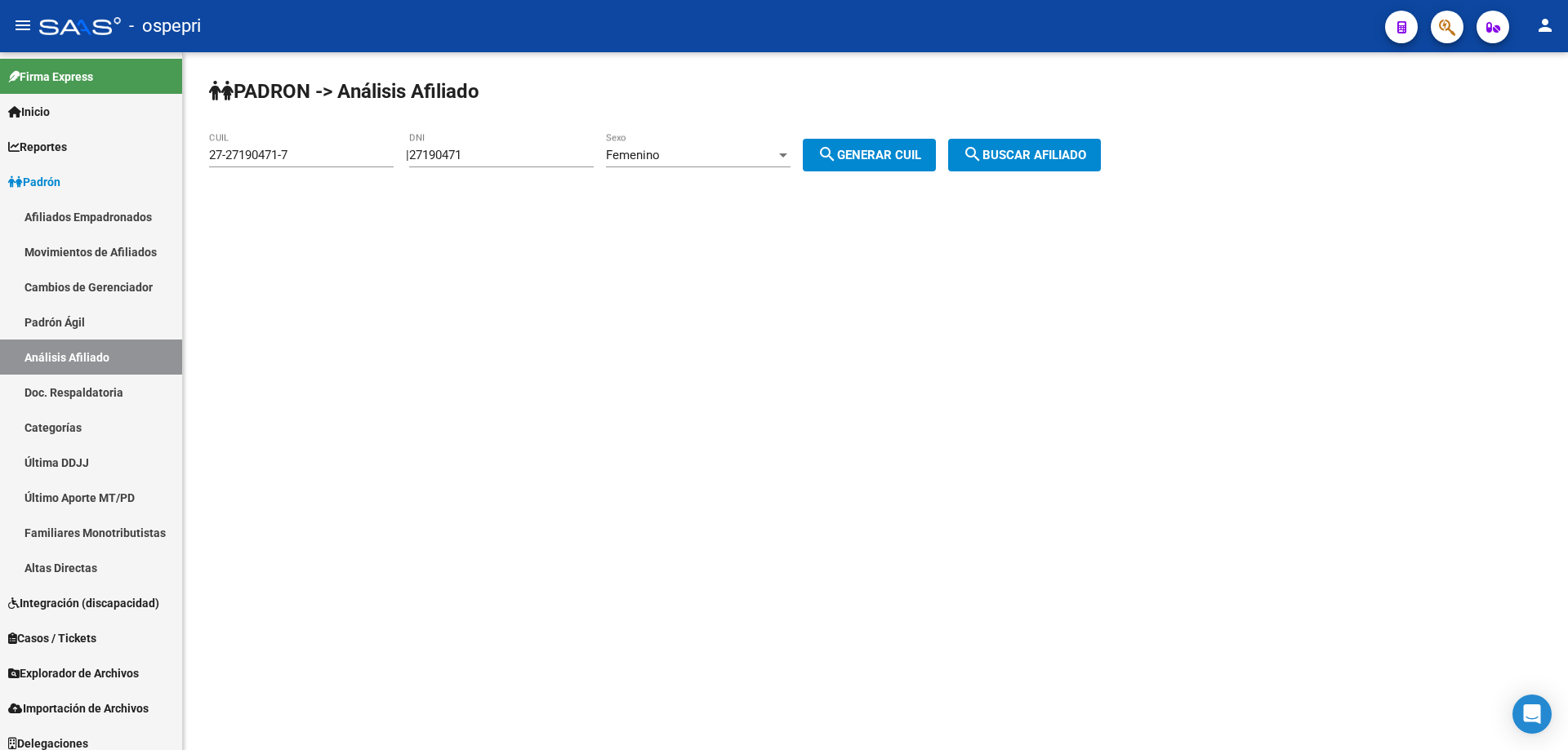
click at [466, 157] on input "27190471" at bounding box center [501, 154] width 184 height 15
type input "32119462"
click at [887, 150] on span "search Generar CUIL" at bounding box center [869, 154] width 104 height 15
type input "27-32119462-7"
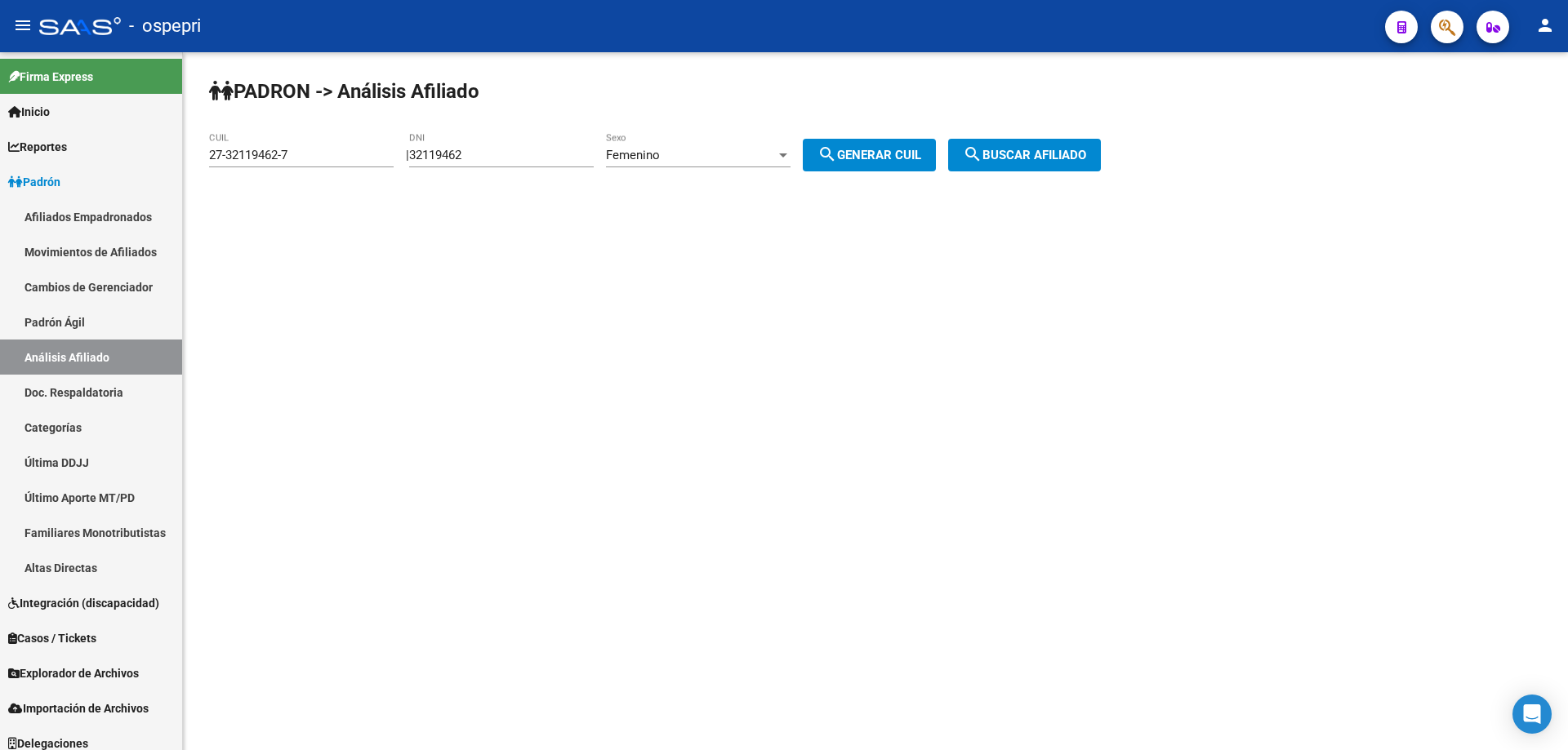
click at [1022, 159] on span "search Buscar afiliado" at bounding box center [1024, 154] width 124 height 15
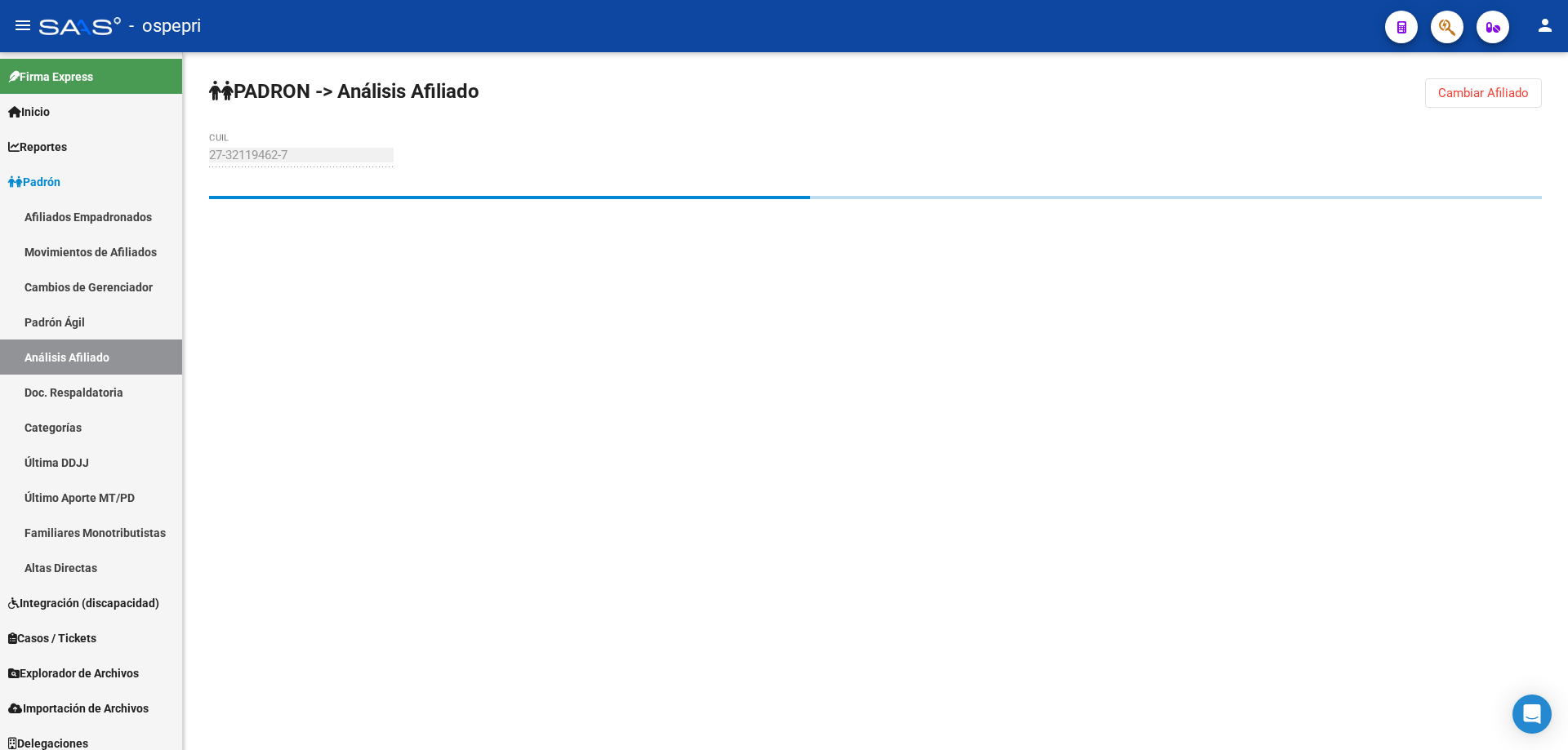
click at [1112, 420] on mat-sidenav-content "PADRON -> Análisis Afiliado Cambiar Afiliado 27-32119462-7 CUIL" at bounding box center [876, 400] width 1385 height 698
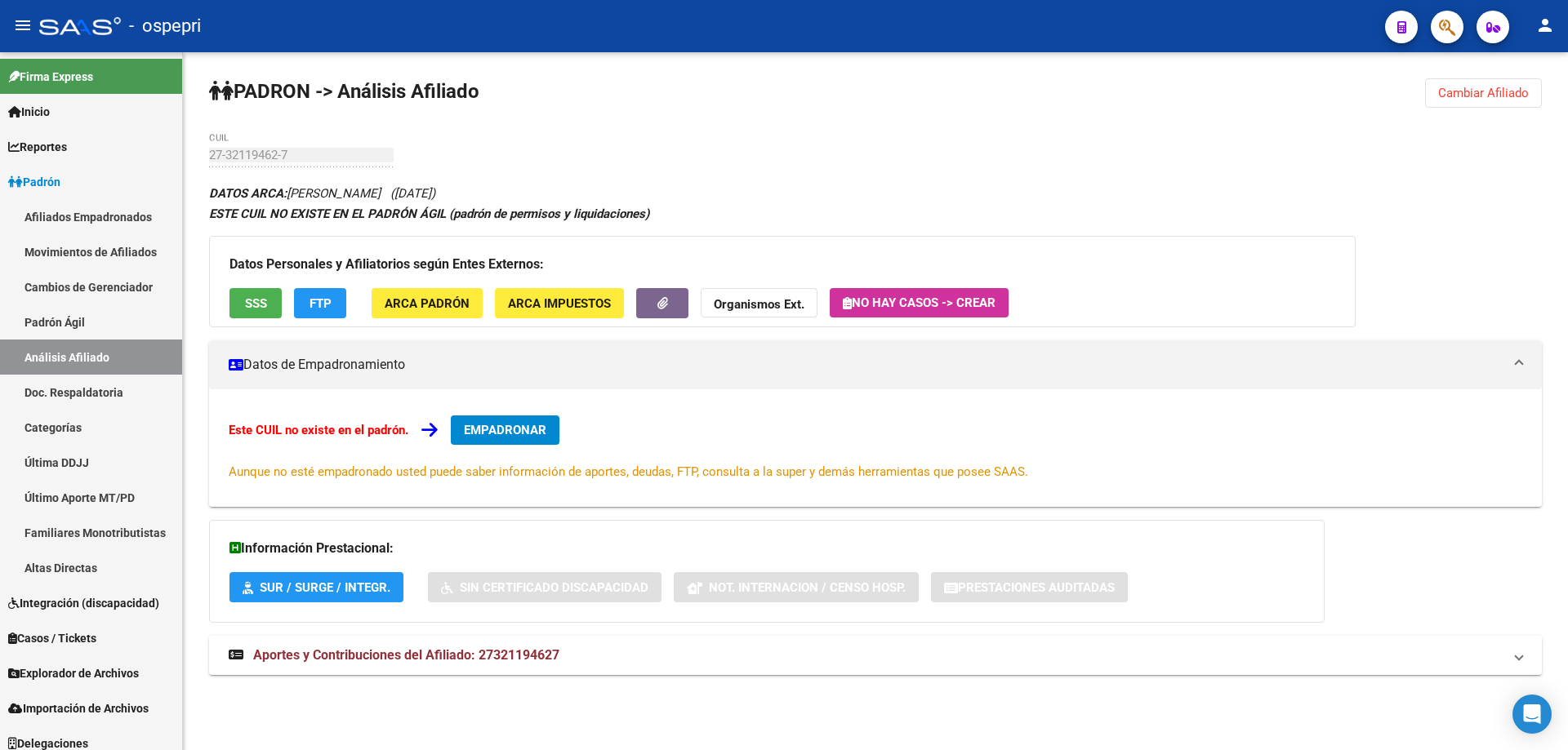
click at [1486, 103] on button "Cambiar Afiliado" at bounding box center [1482, 94] width 117 height 30
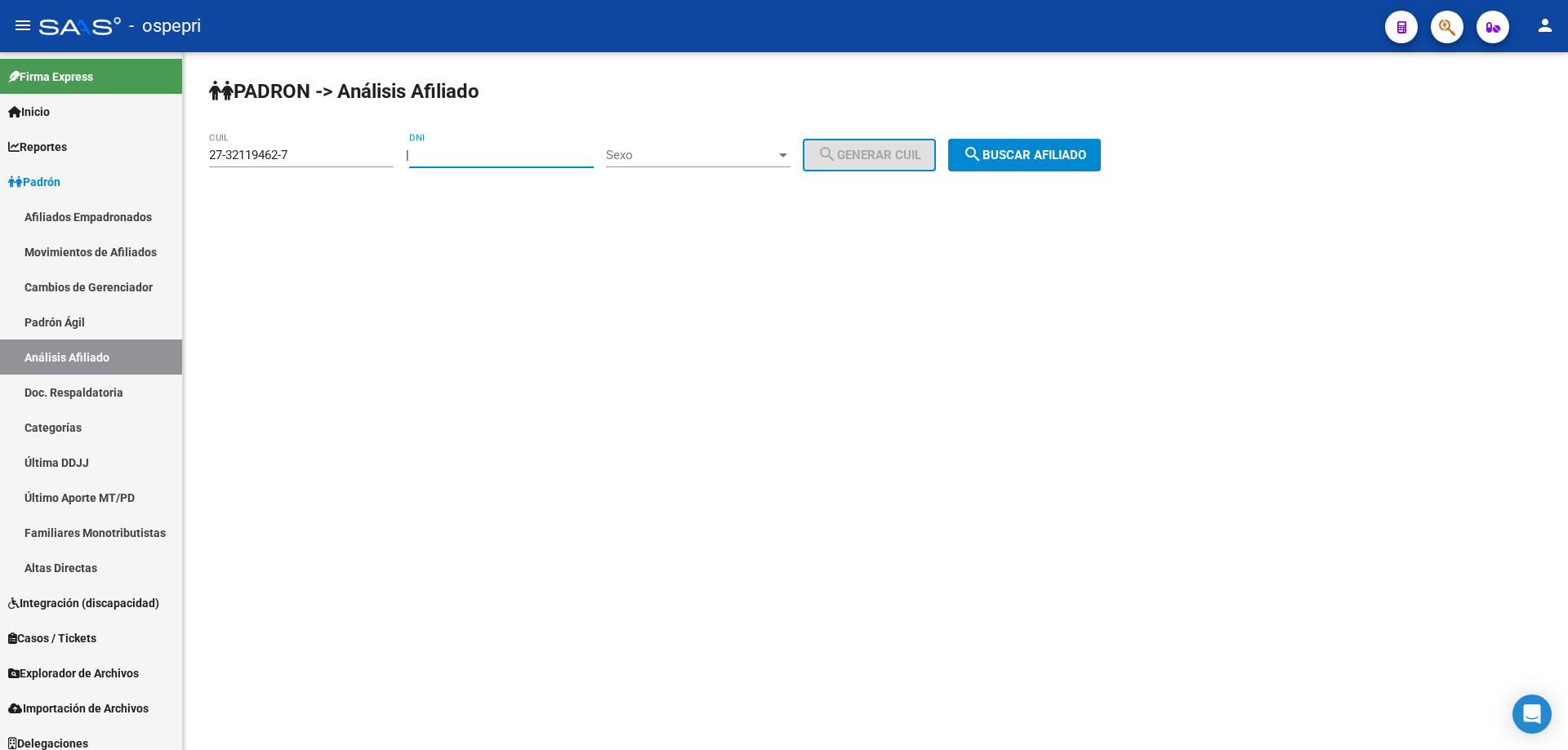
click at [495, 154] on input "DNI" at bounding box center [501, 154] width 184 height 15
paste input "31771802"
type input "31771802"
click at [722, 148] on span "Sexo" at bounding box center [690, 154] width 169 height 15
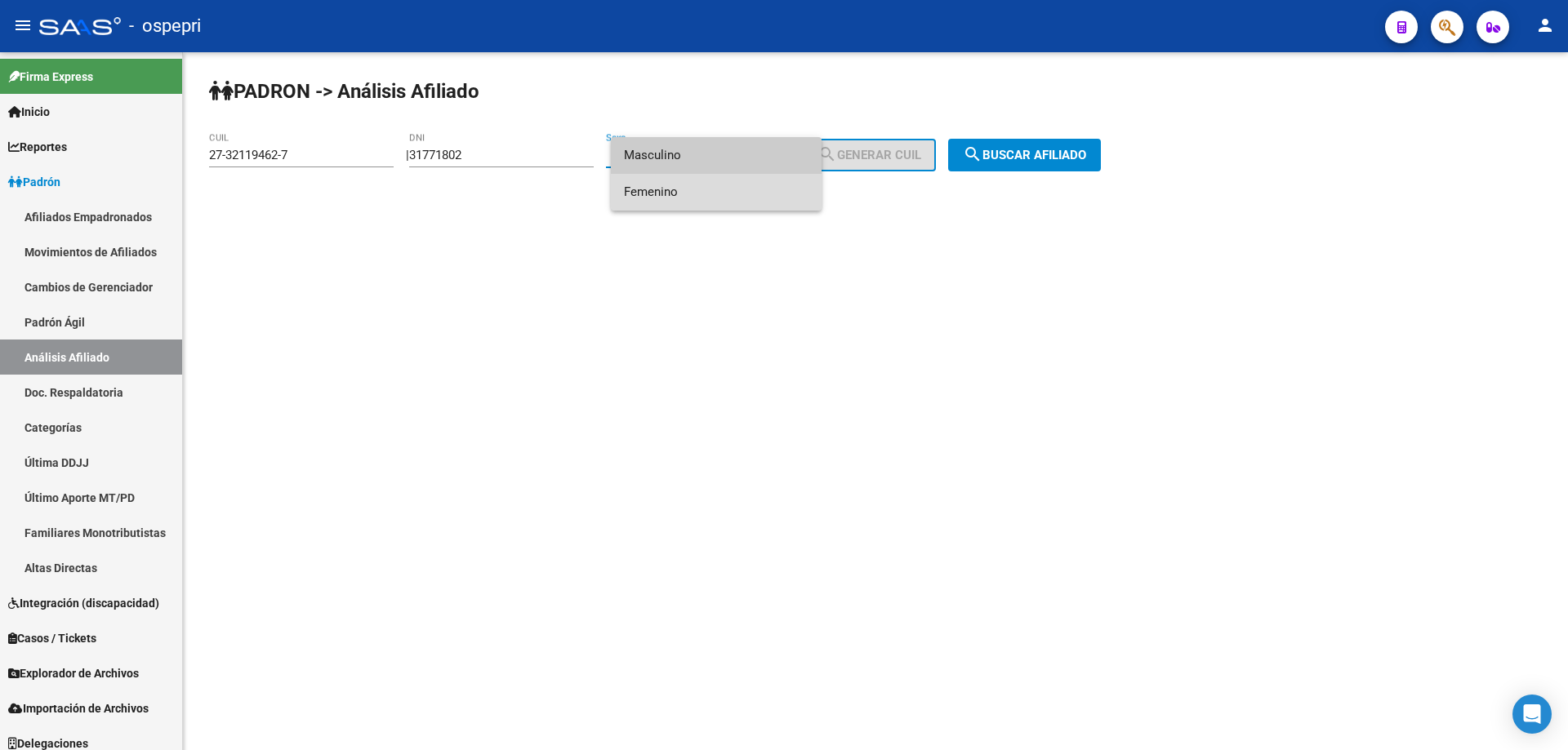
click at [644, 187] on span "Femenino" at bounding box center [715, 192] width 184 height 37
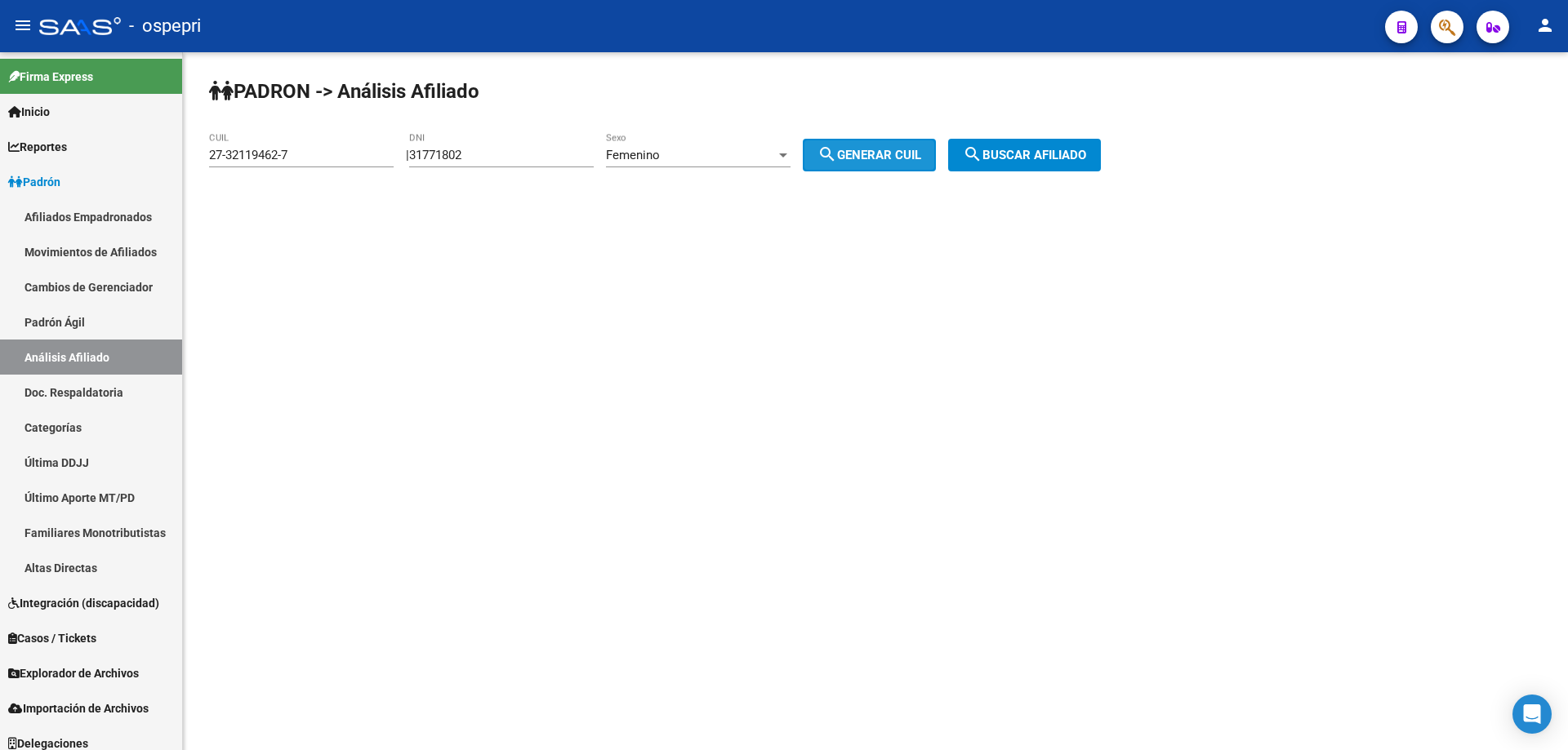
click at [829, 158] on button "search Generar CUIL" at bounding box center [870, 154] width 133 height 33
type input "27-31771802-6"
click at [921, 159] on span "search Generar CUIL" at bounding box center [869, 154] width 104 height 15
click at [1016, 159] on span "search Buscar afiliado" at bounding box center [1024, 154] width 124 height 15
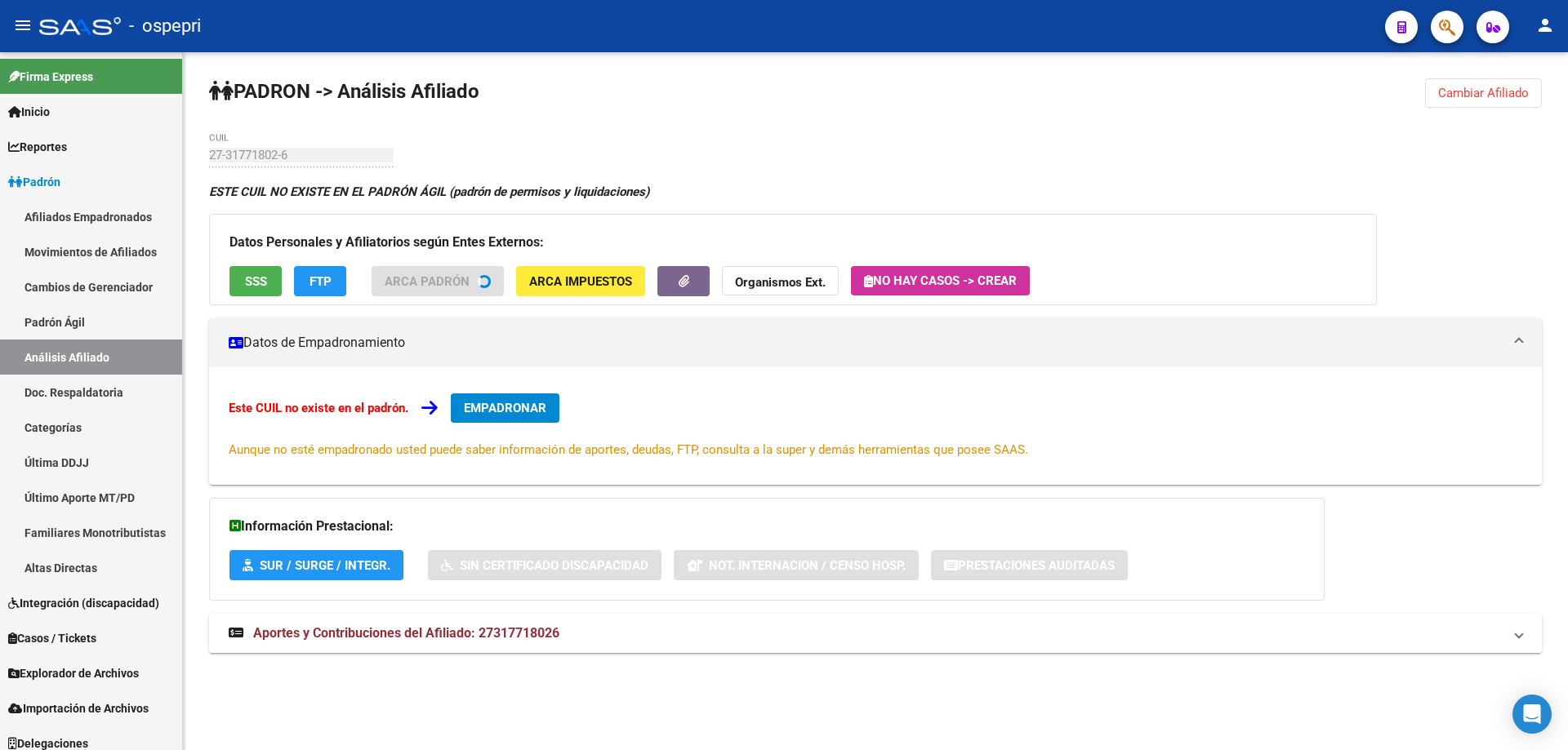
click at [558, 625] on span "Aportes y Contribuciones del Afiliado: 27317718026" at bounding box center [405, 633] width 306 height 16
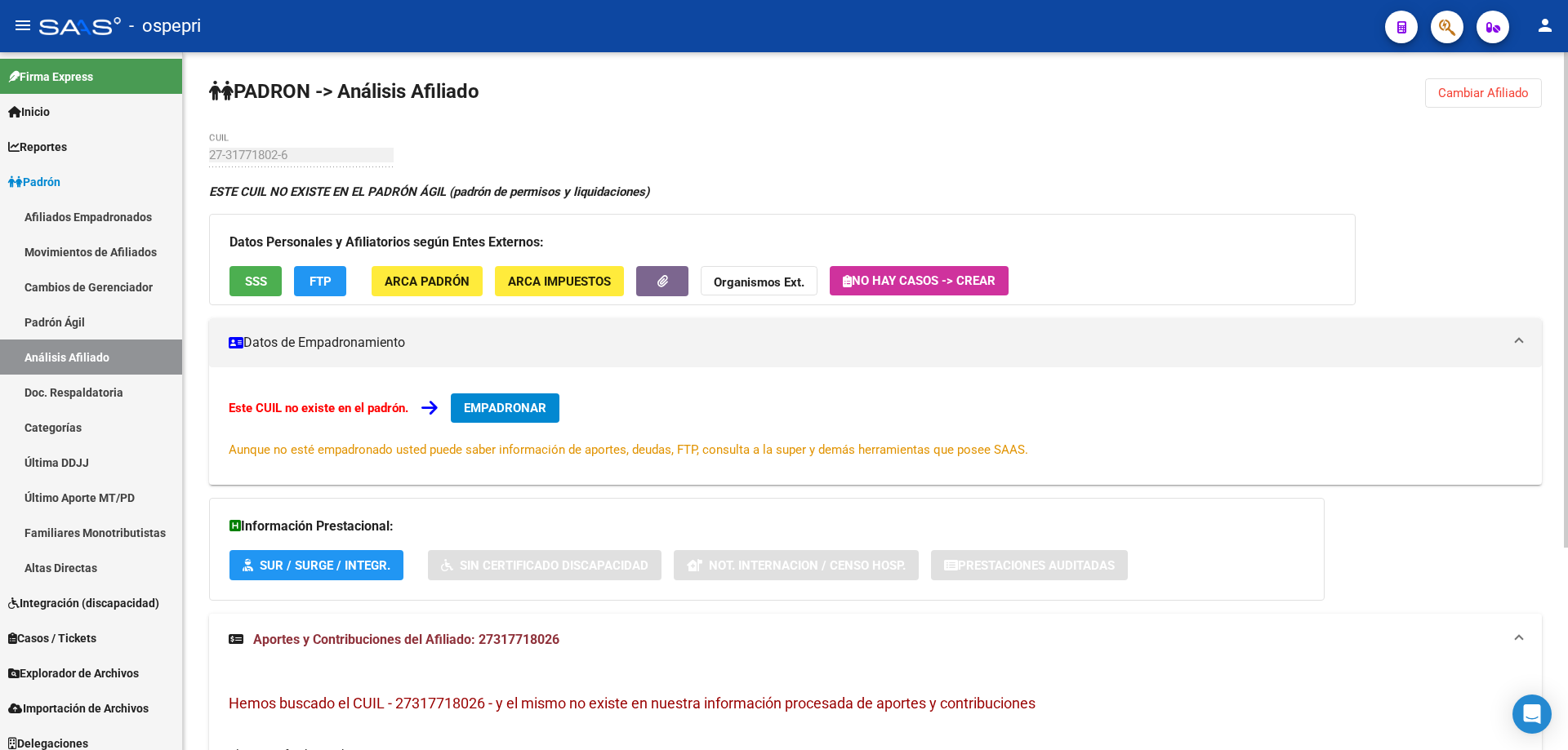
click at [480, 407] on span "EMPADRONAR" at bounding box center [505, 407] width 83 height 15
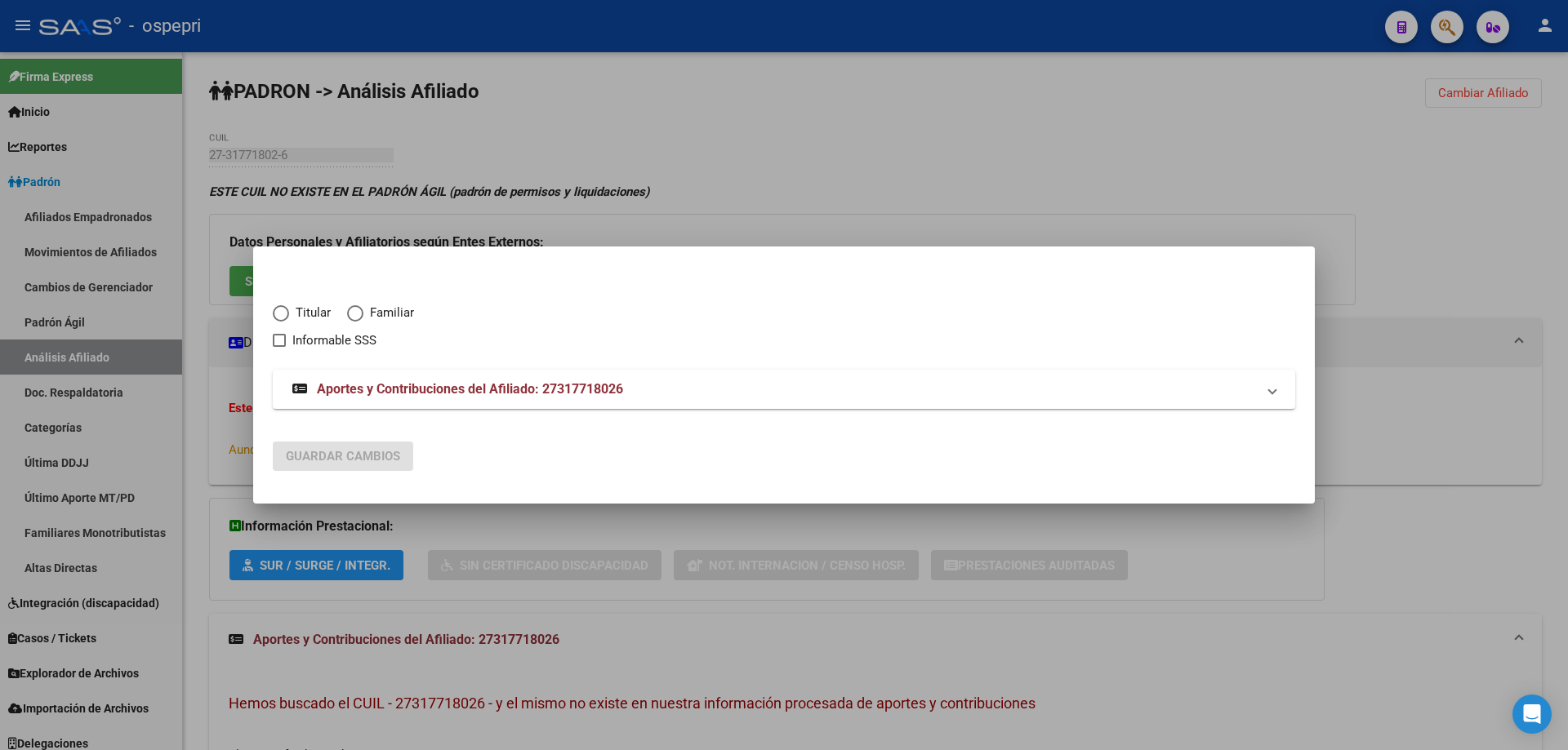
click at [280, 311] on span "Elija una opción" at bounding box center [281, 314] width 16 height 16
click at [280, 311] on input "Titular" at bounding box center [281, 314] width 16 height 16
radio input "true"
checkbox input "true"
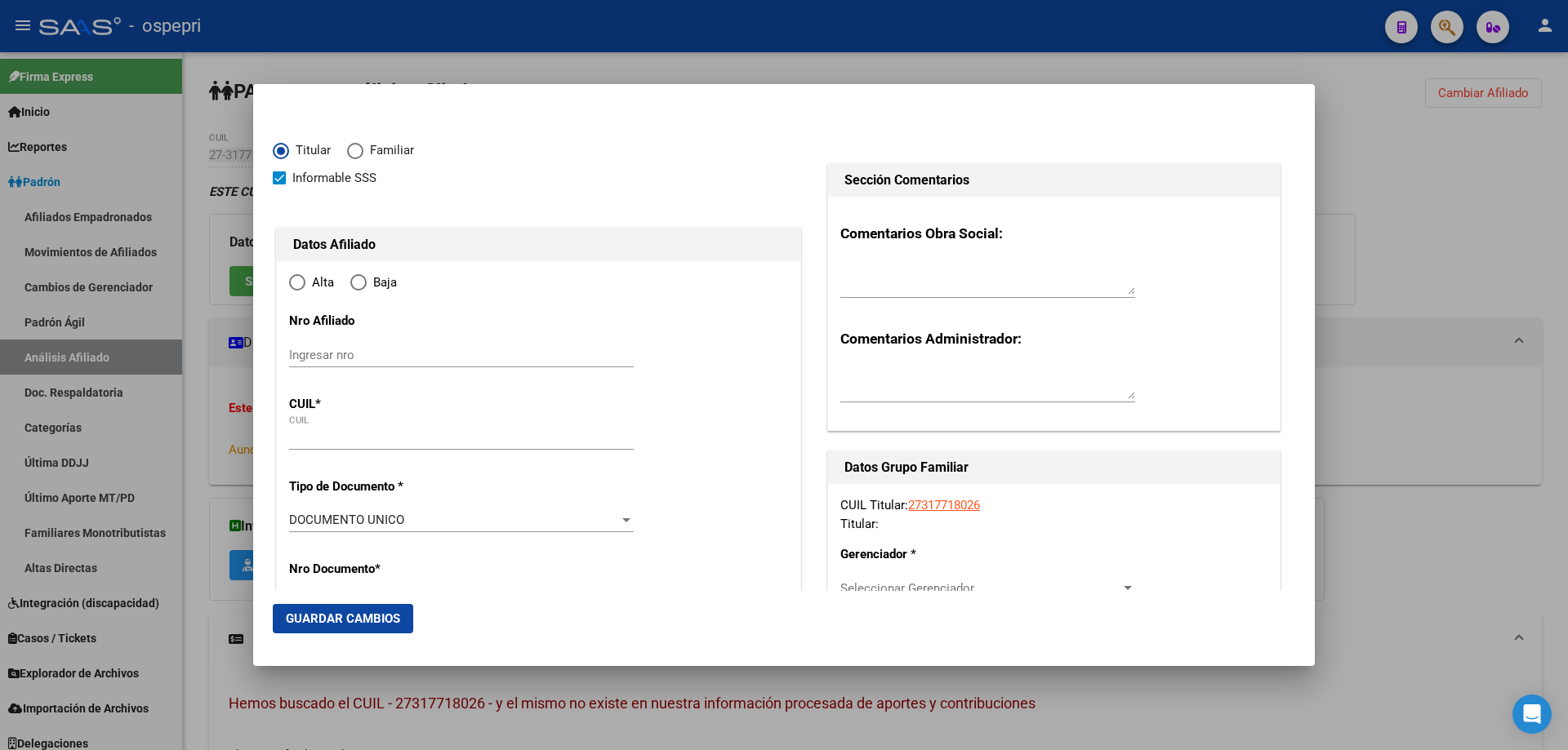
type input "27-31771802-6"
radio input "true"
click at [349, 360] on input "Ingresar nro" at bounding box center [461, 355] width 345 height 15
paste input "31771802"
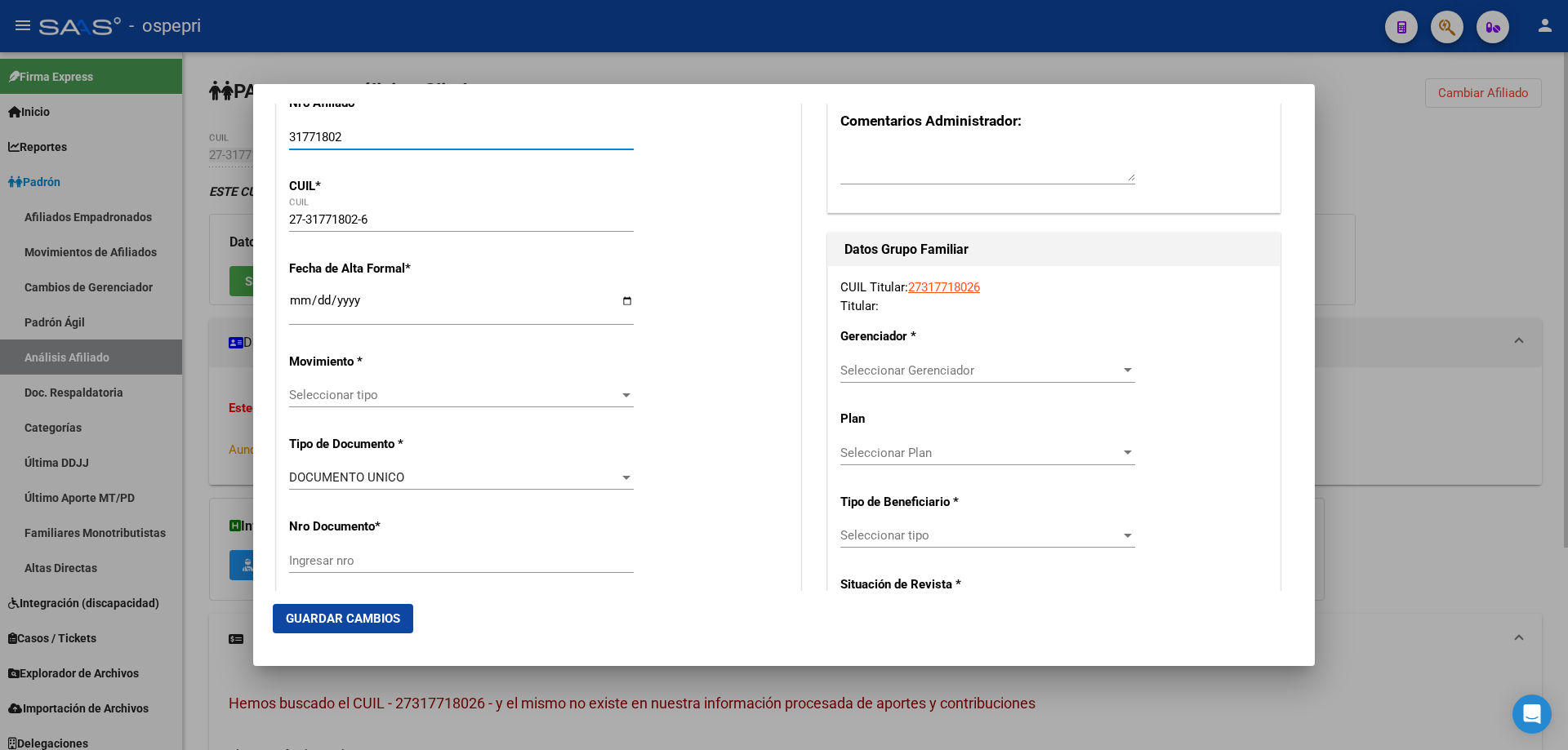
type input "31771802"
click at [1413, 210] on div at bounding box center [784, 375] width 1568 height 750
